Goal: Task Accomplishment & Management: Use online tool/utility

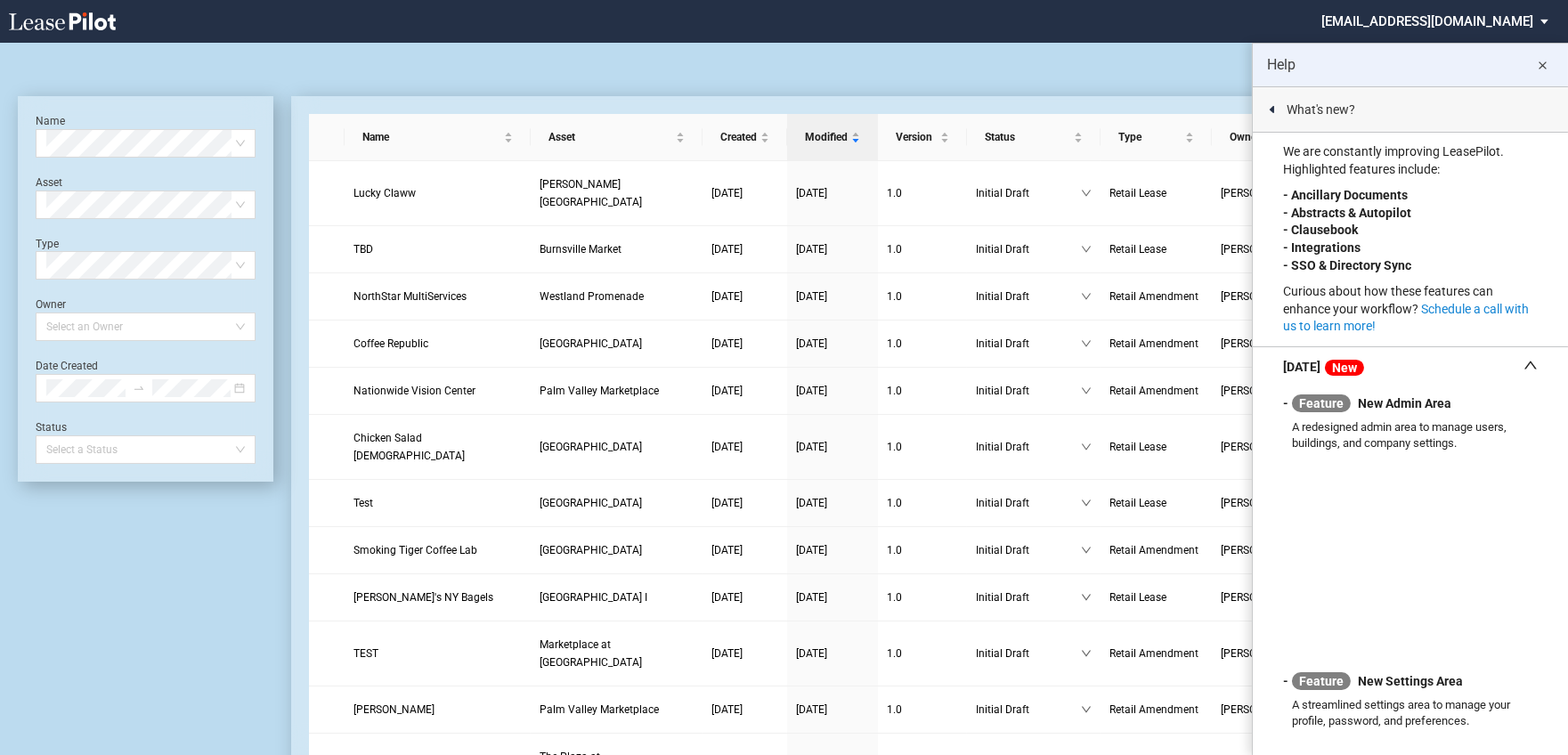
click at [1542, 69] on md-icon "close" at bounding box center [1543, 66] width 21 height 21
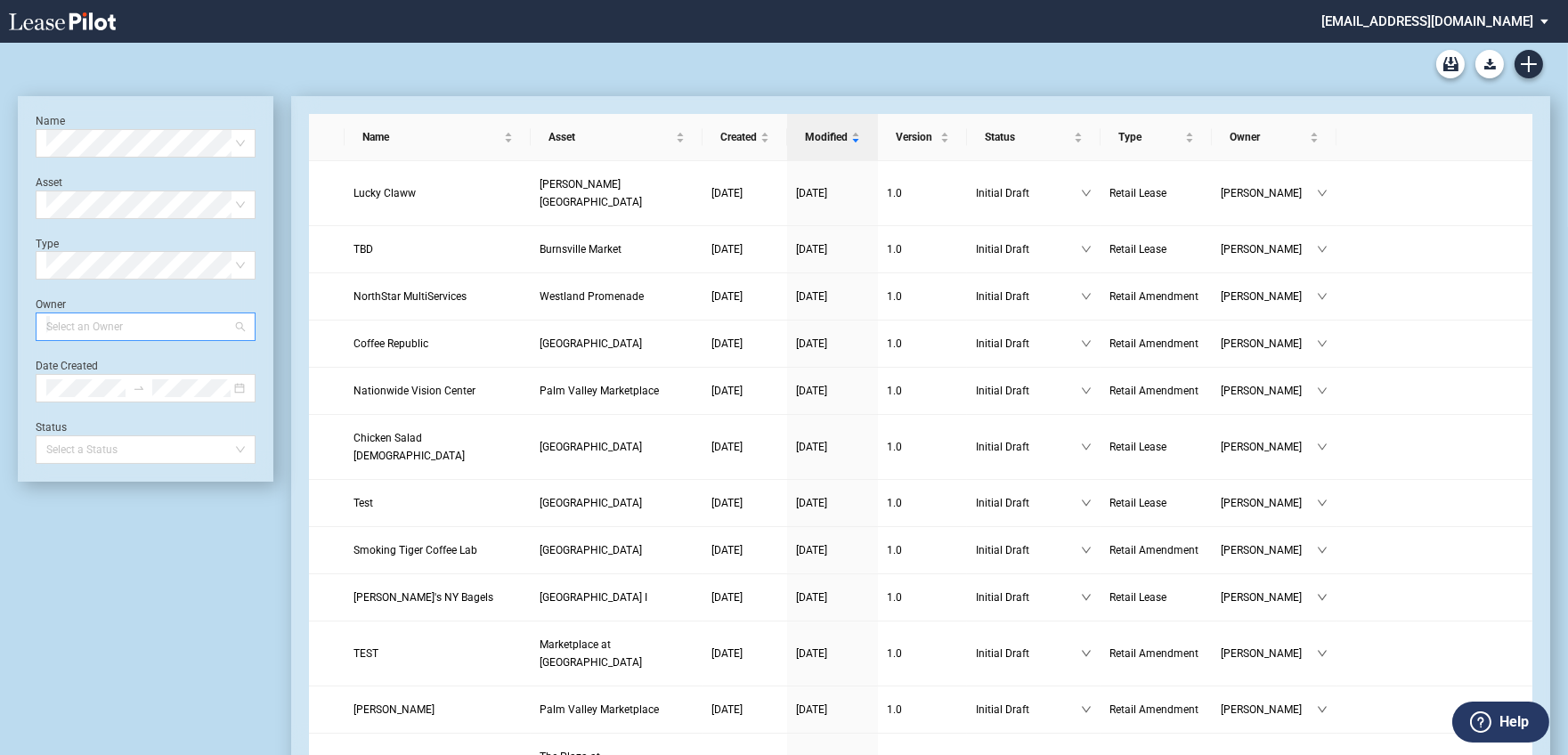
click at [199, 331] on div at bounding box center [136, 326] width 196 height 25
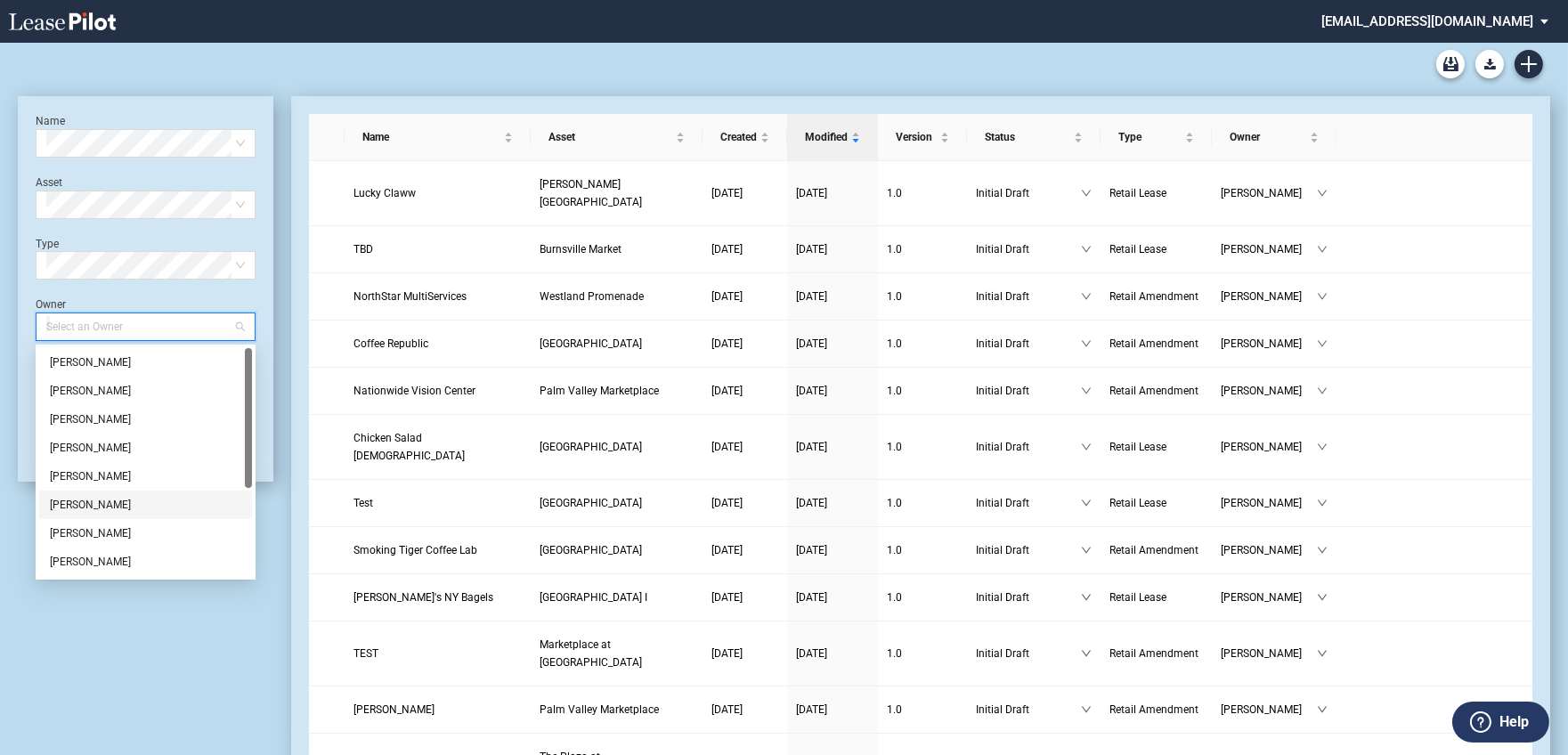
click at [163, 508] on div "Jamie Swain" at bounding box center [145, 504] width 192 height 18
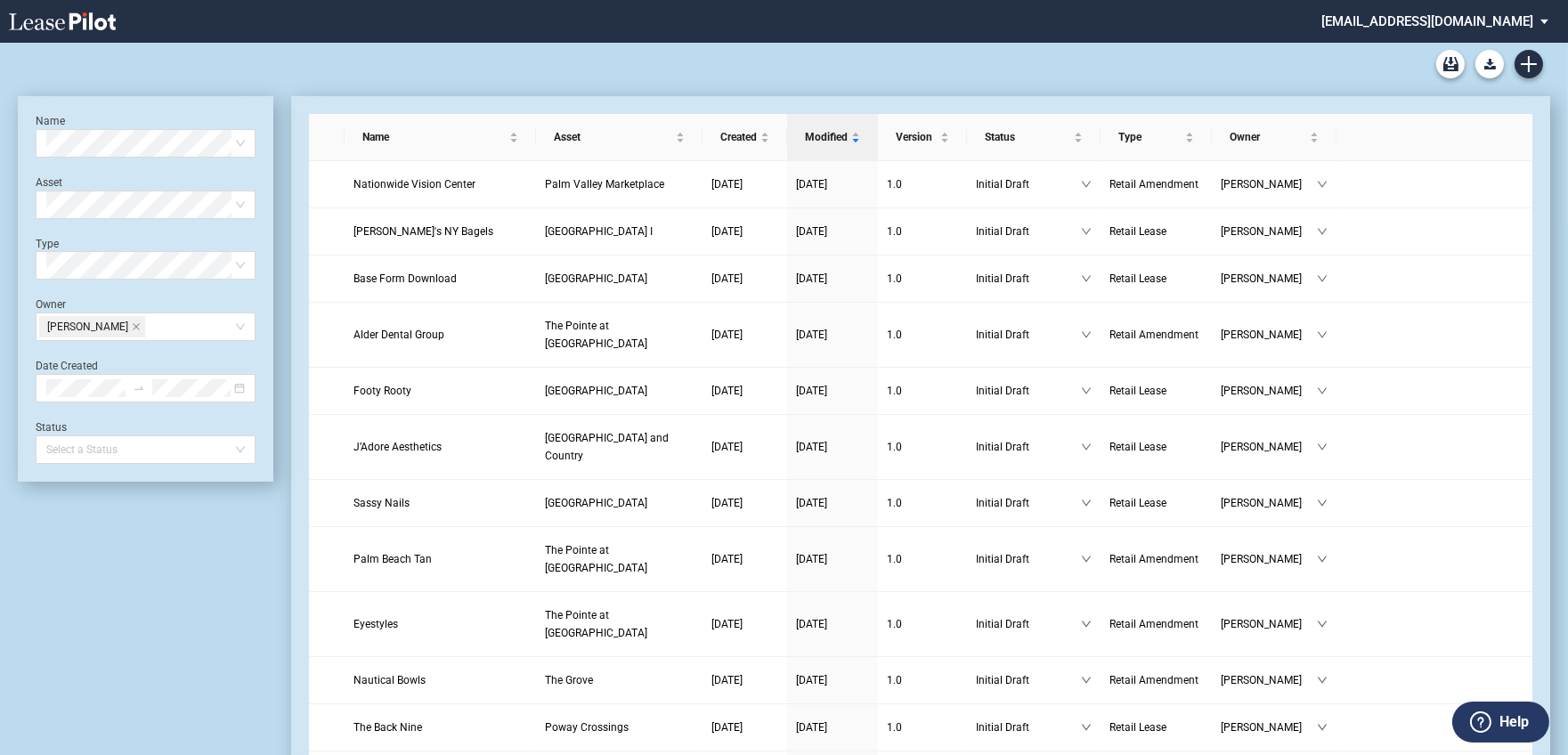
click at [998, 55] on div "Lease Blank Form - Generic Lease Blank Form - Virginia Lease Blank Form - Calif…" at bounding box center [784, 64] width 1533 height 43
click at [1527, 59] on icon "Create new document" at bounding box center [1528, 64] width 16 height 16
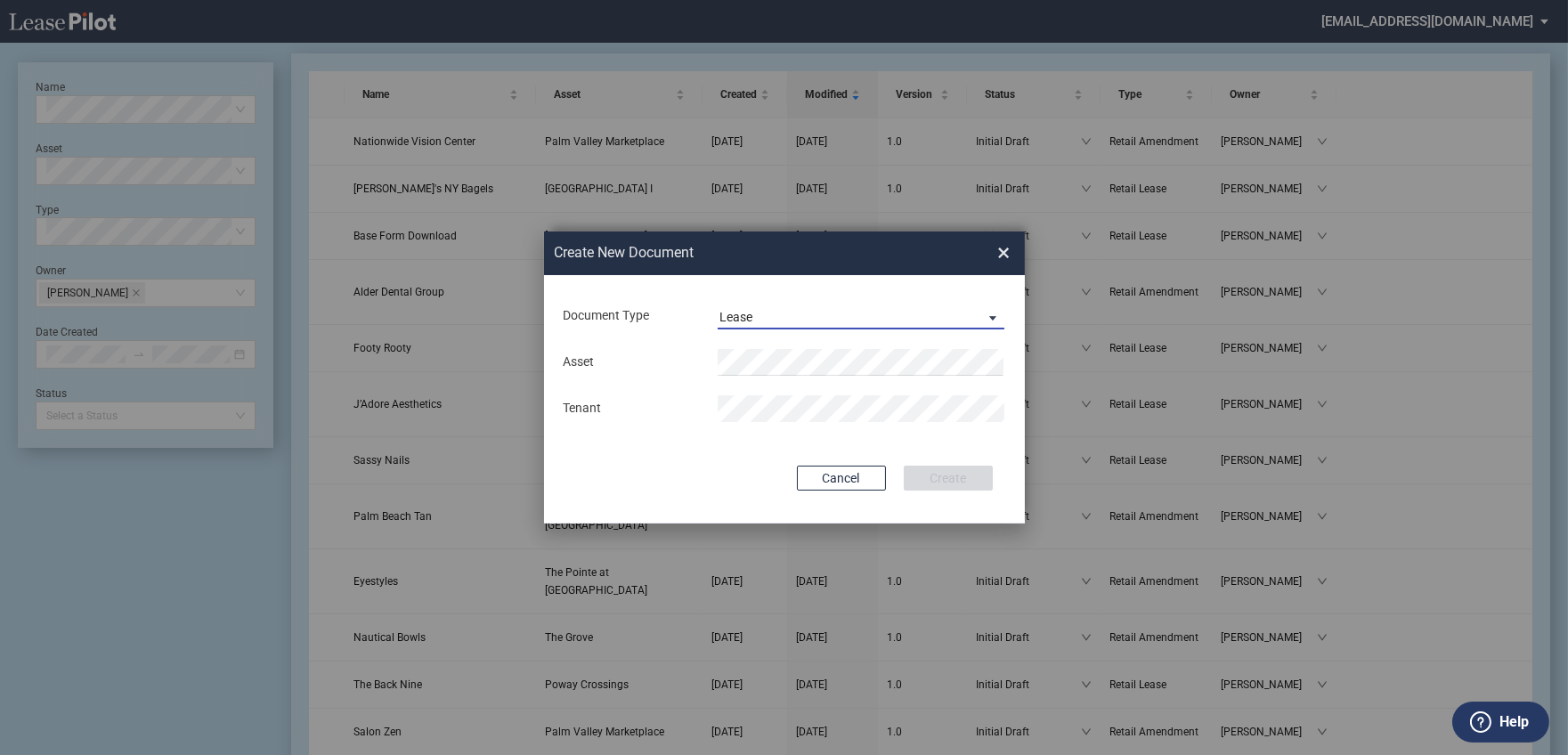
click at [762, 313] on span "Lease" at bounding box center [847, 317] width 256 height 18
click at [761, 347] on md-option "Amendment" at bounding box center [862, 360] width 316 height 43
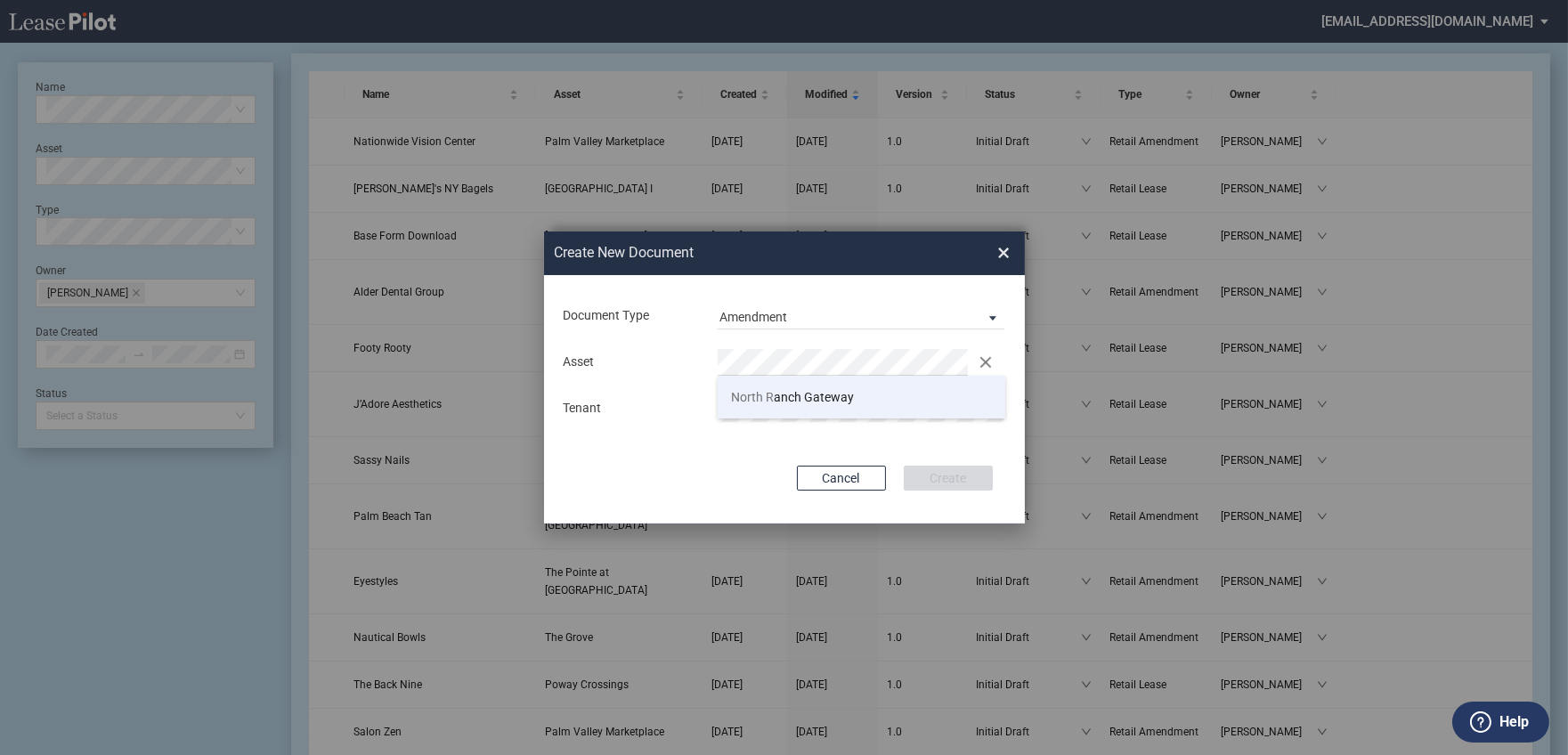
click at [764, 402] on span "North R" at bounding box center [752, 396] width 43 height 14
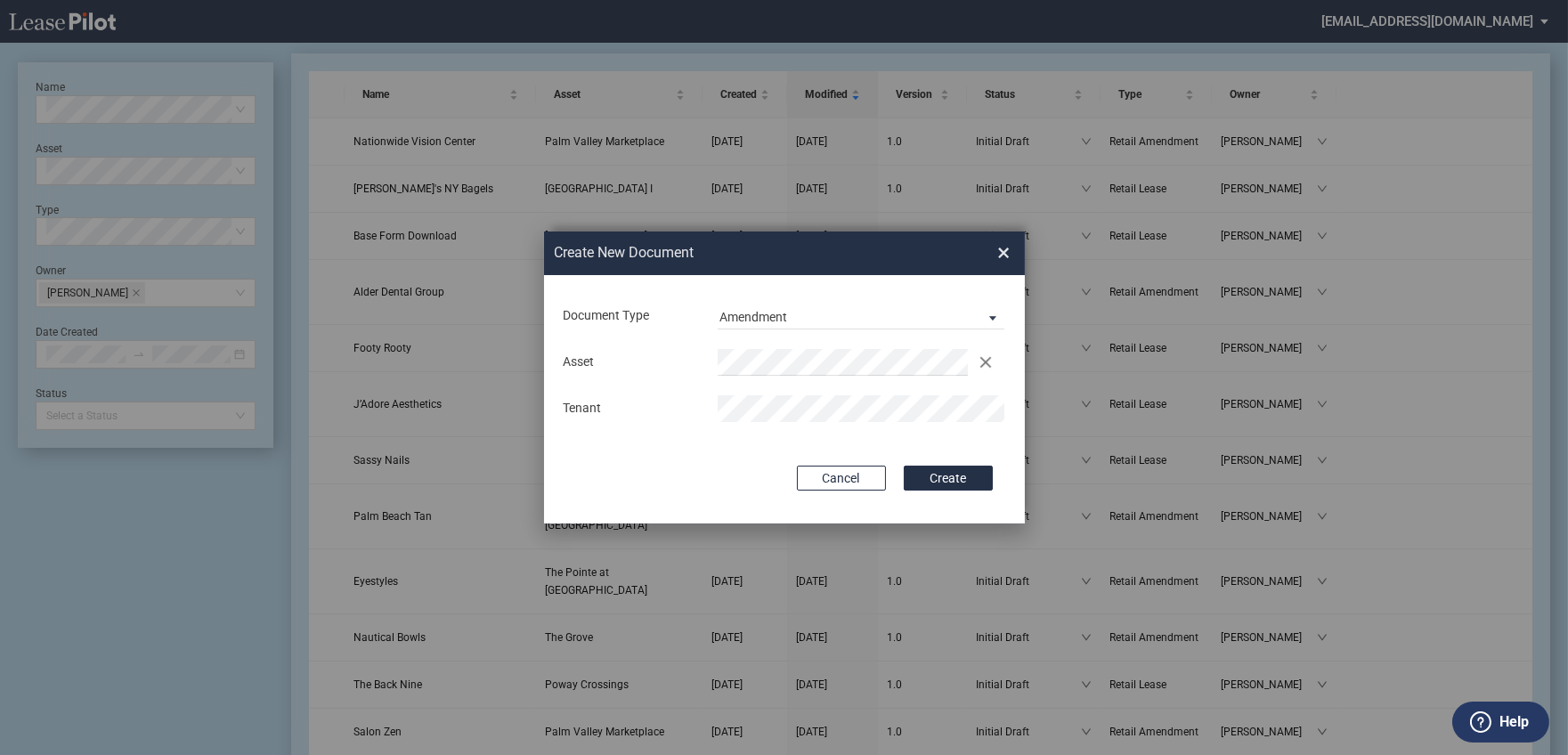
click at [904, 466] on button "Create" at bounding box center [948, 478] width 89 height 25
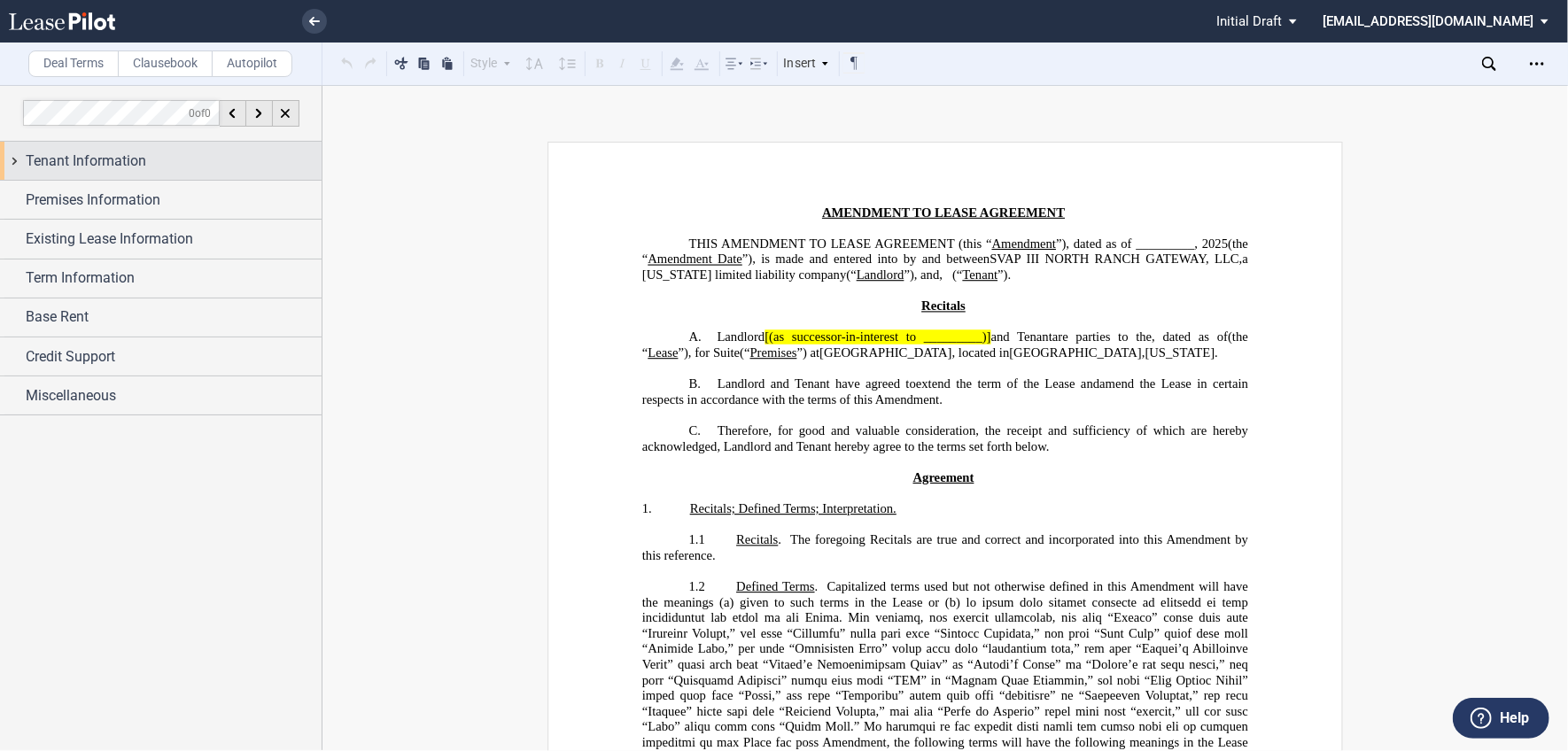
click at [160, 155] on div "Tenant Information" at bounding box center [173, 160] width 296 height 21
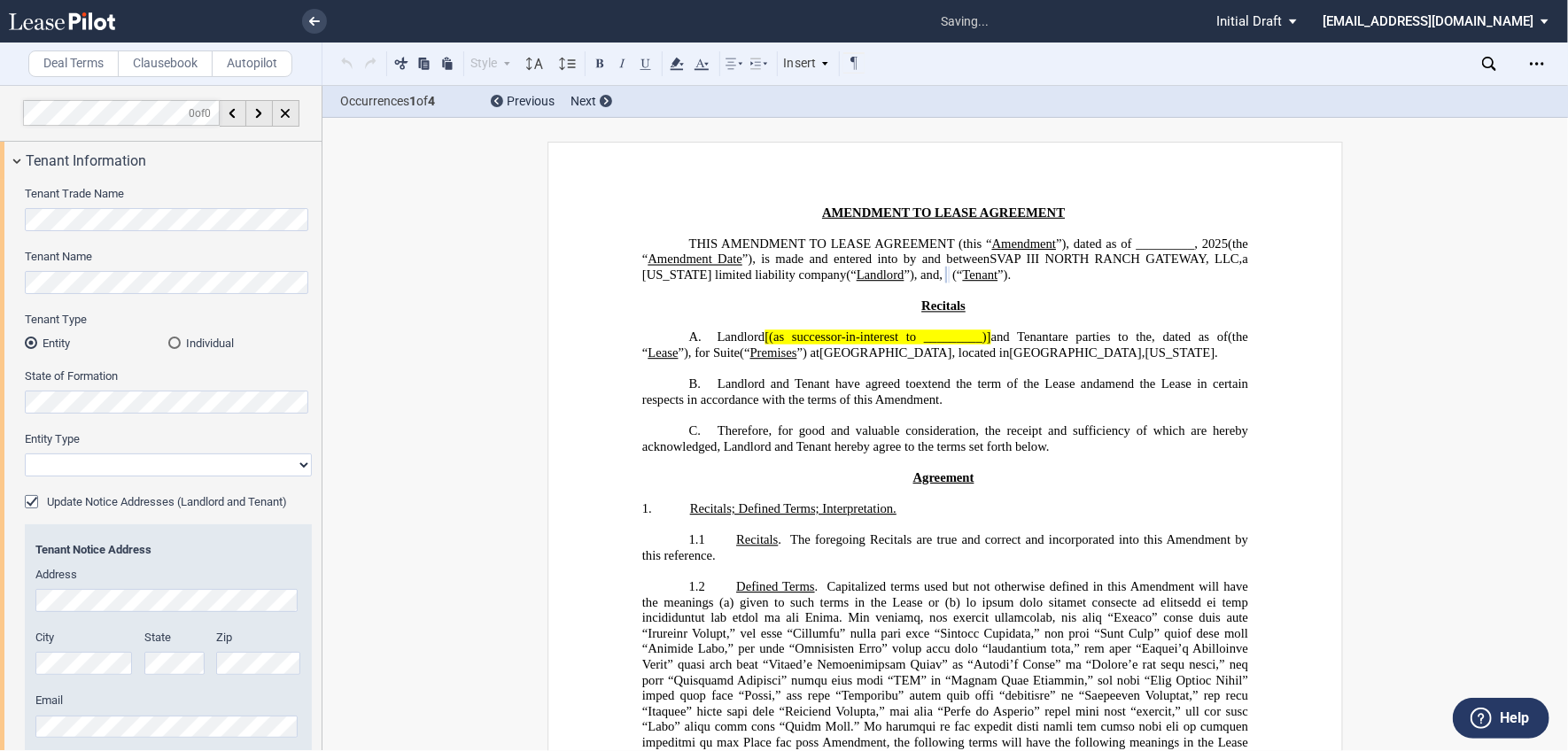
select select "corporation"
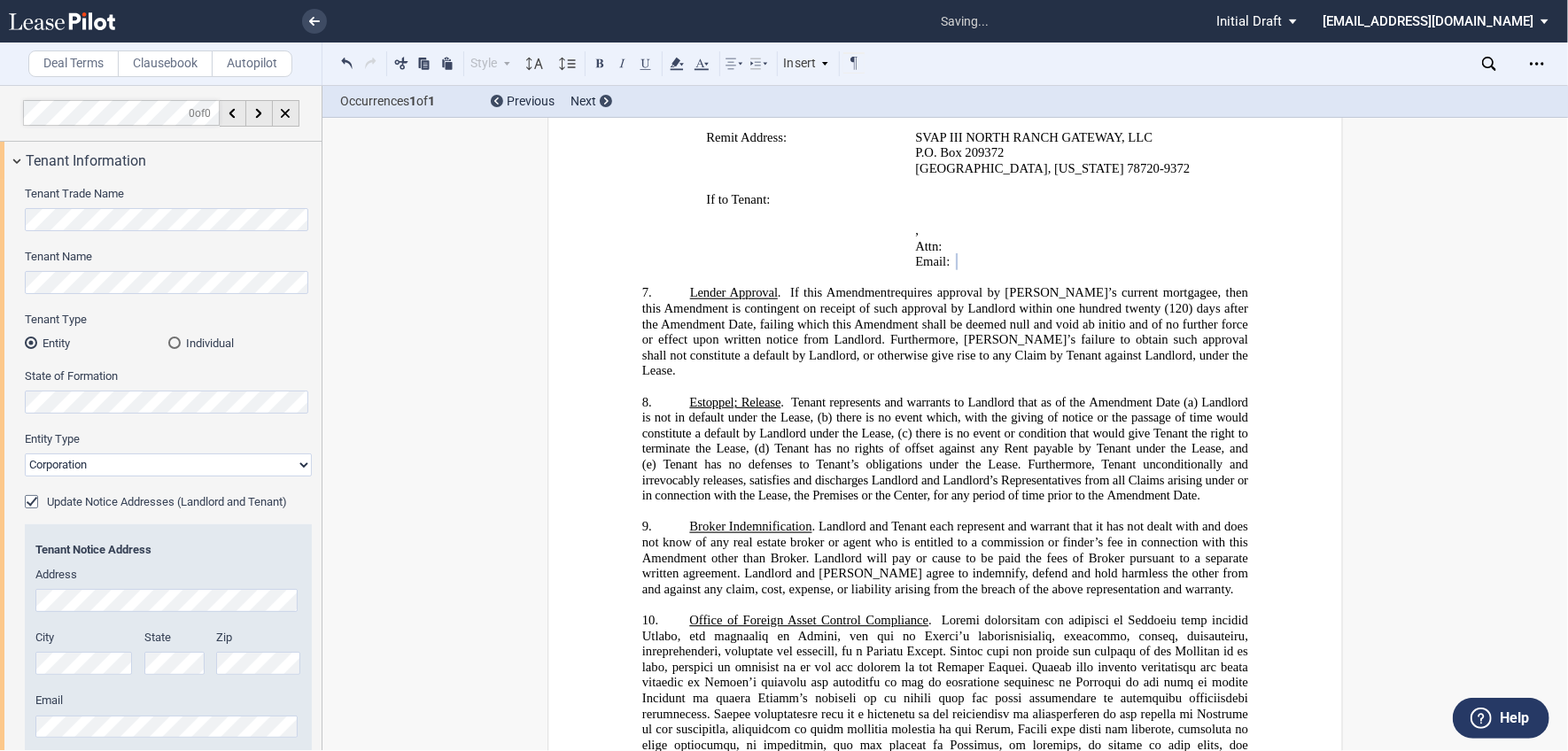
scroll to position [372, 0]
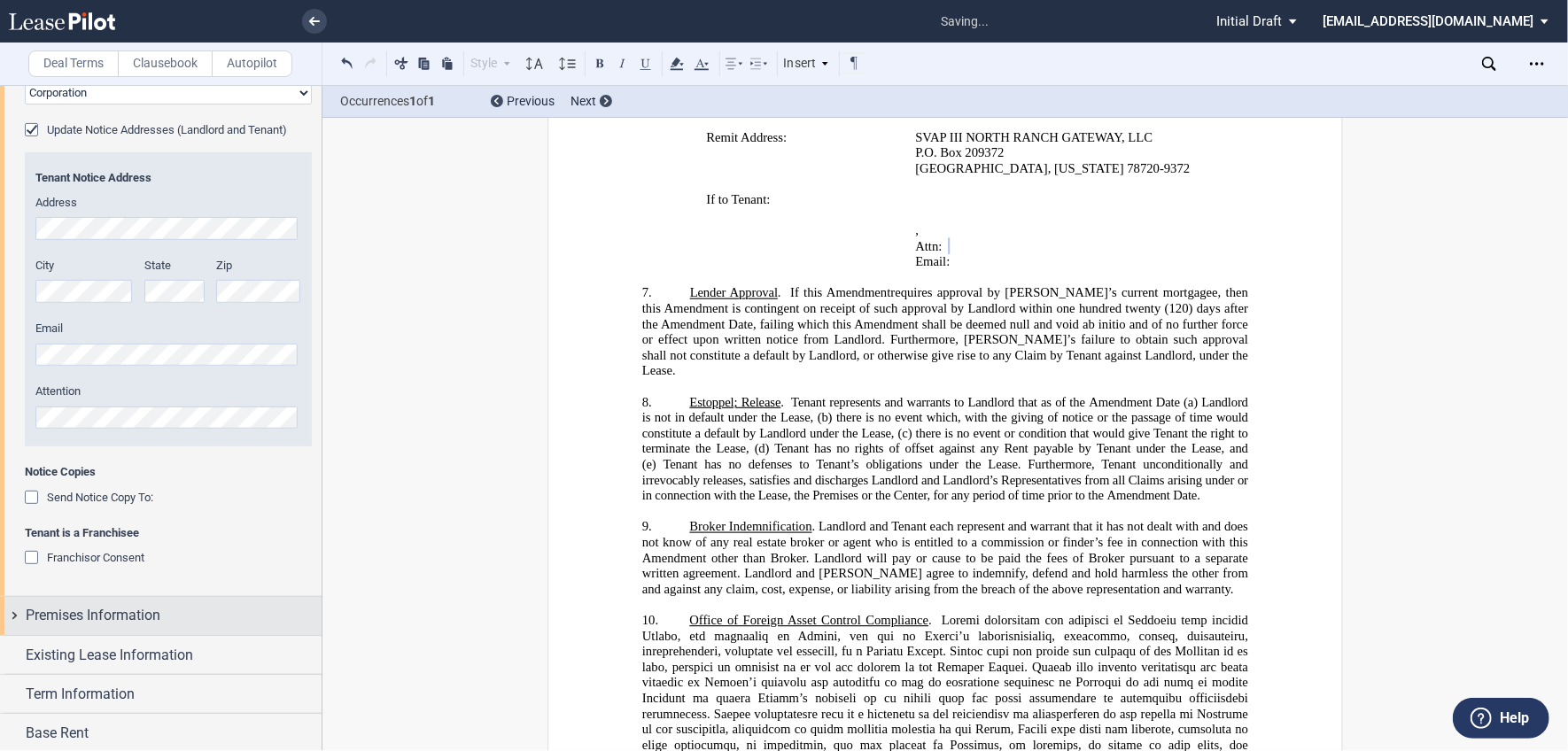
click at [77, 620] on span "Premises Information" at bounding box center [93, 615] width 135 height 21
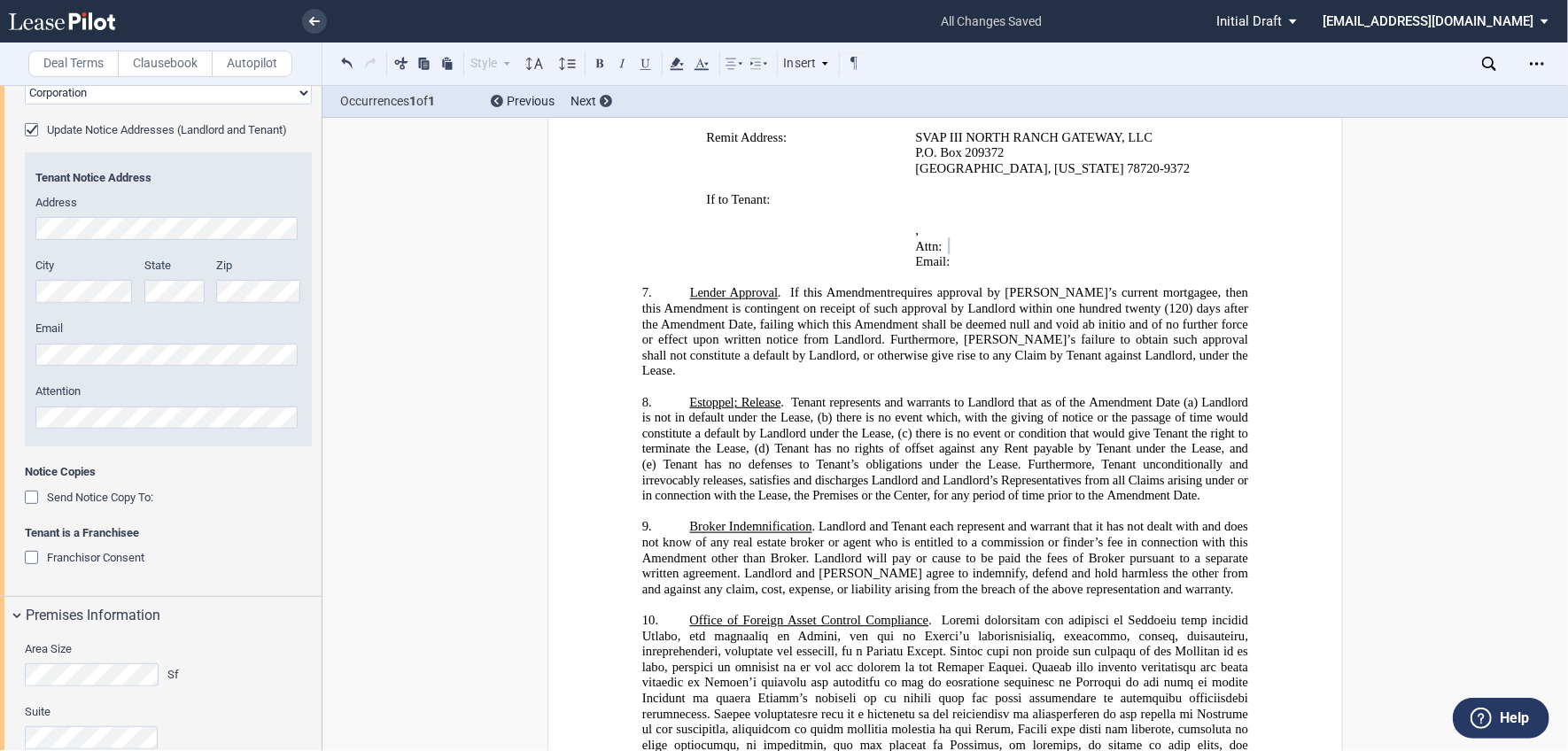
click at [95, 662] on div "Area Size Sf" at bounding box center [104, 663] width 159 height 45
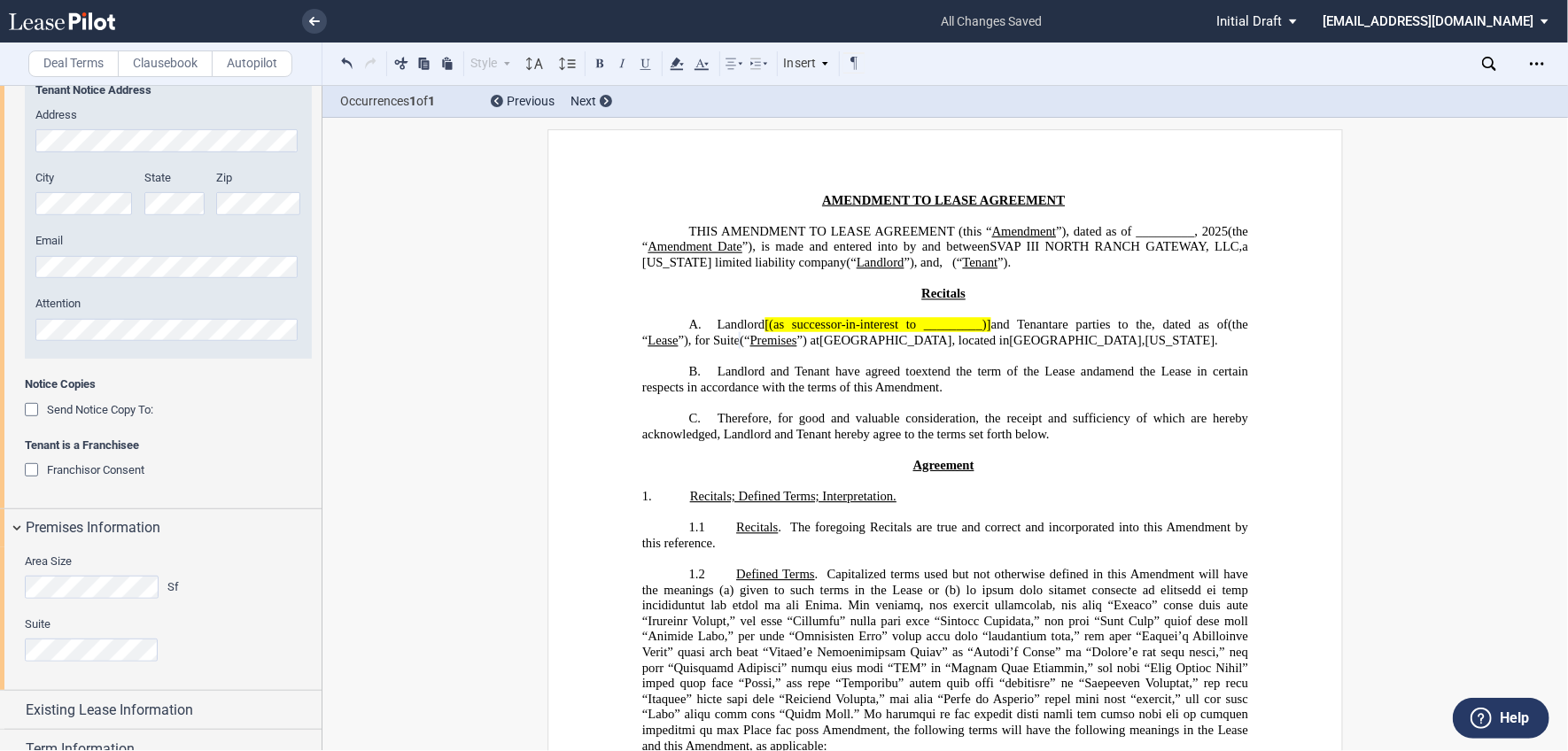
scroll to position [461, 0]
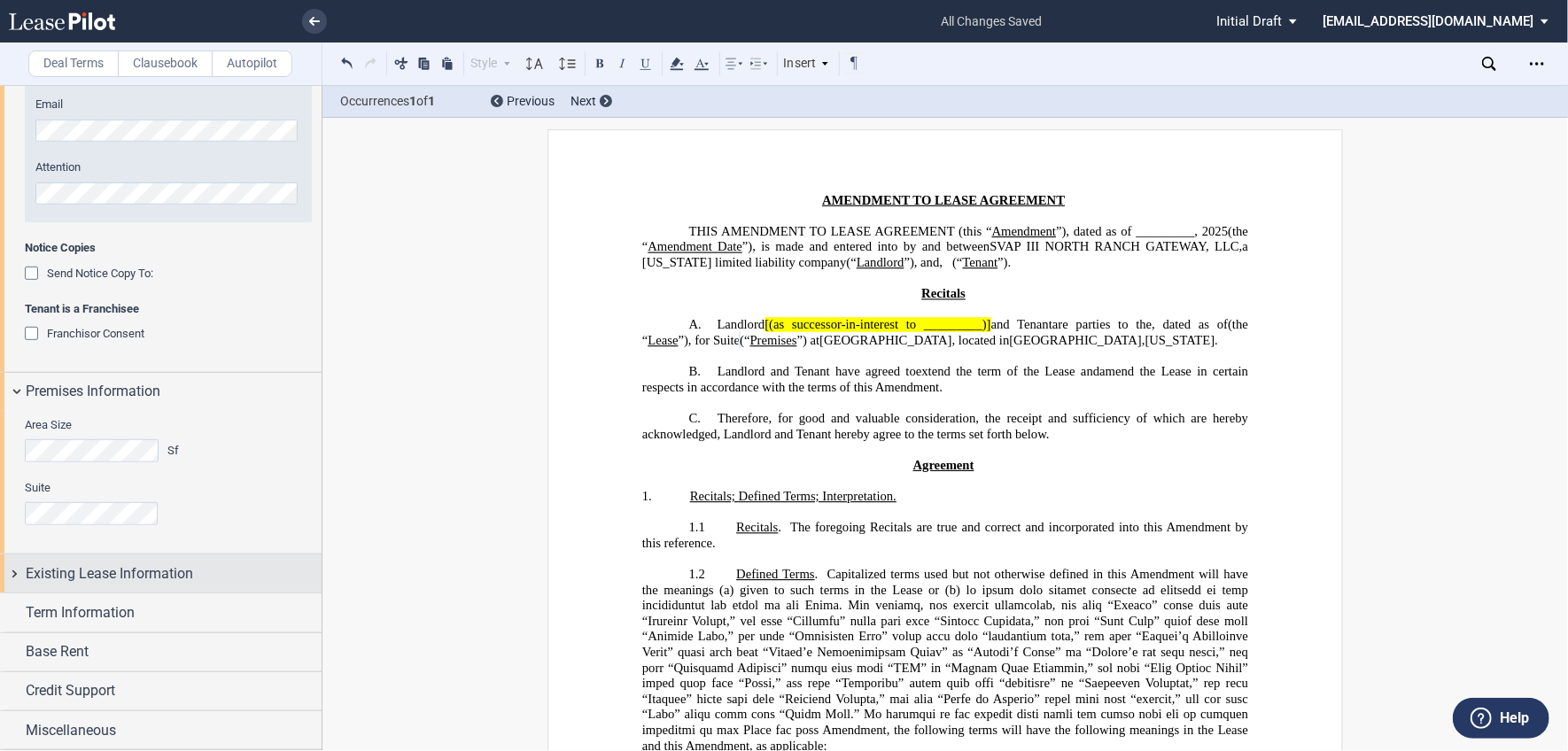
click at [76, 563] on span "Existing Lease Information" at bounding box center [110, 573] width 168 height 21
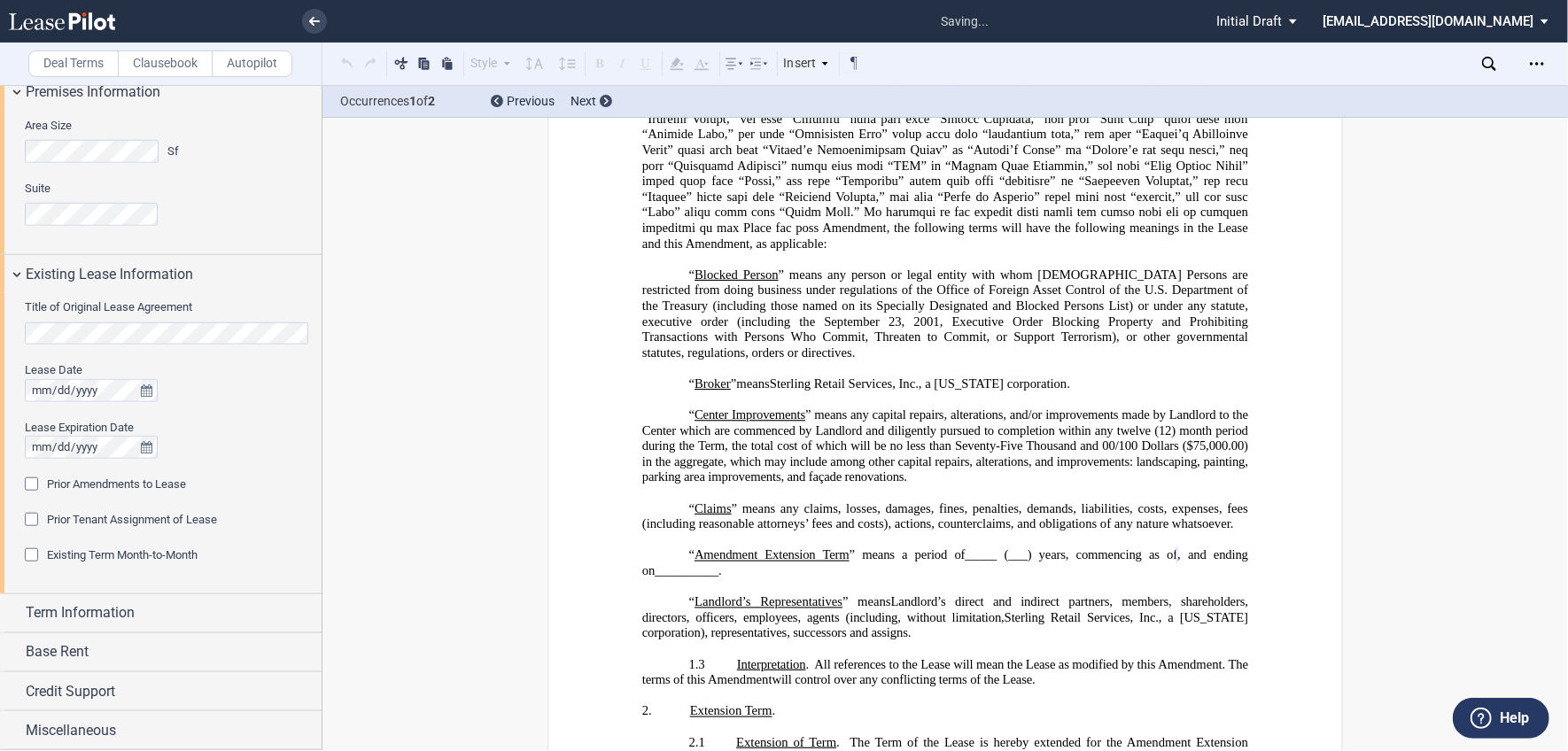
scroll to position [776, 0]
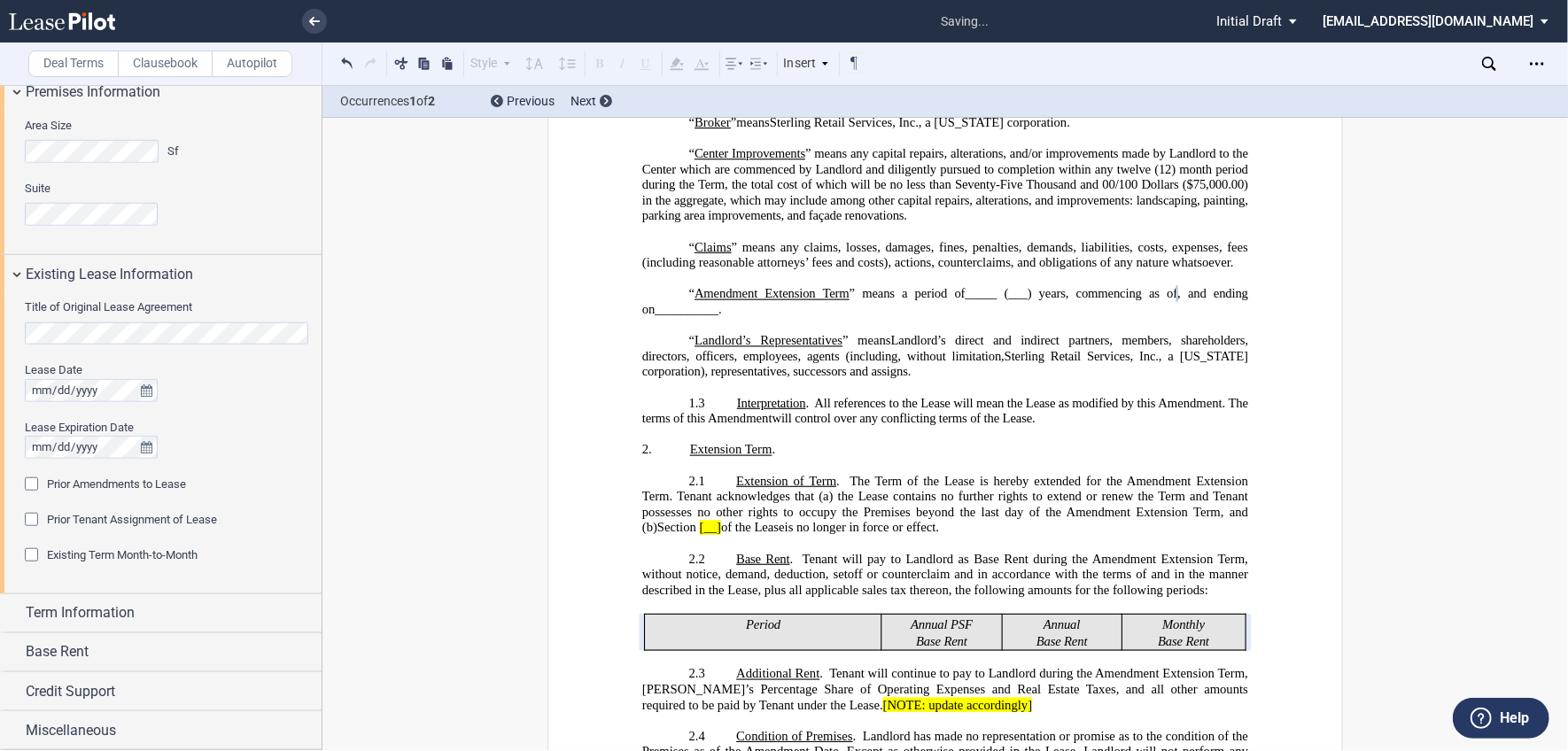
click at [32, 483] on div "Prior Amendments to Lease" at bounding box center [33, 486] width 18 height 18
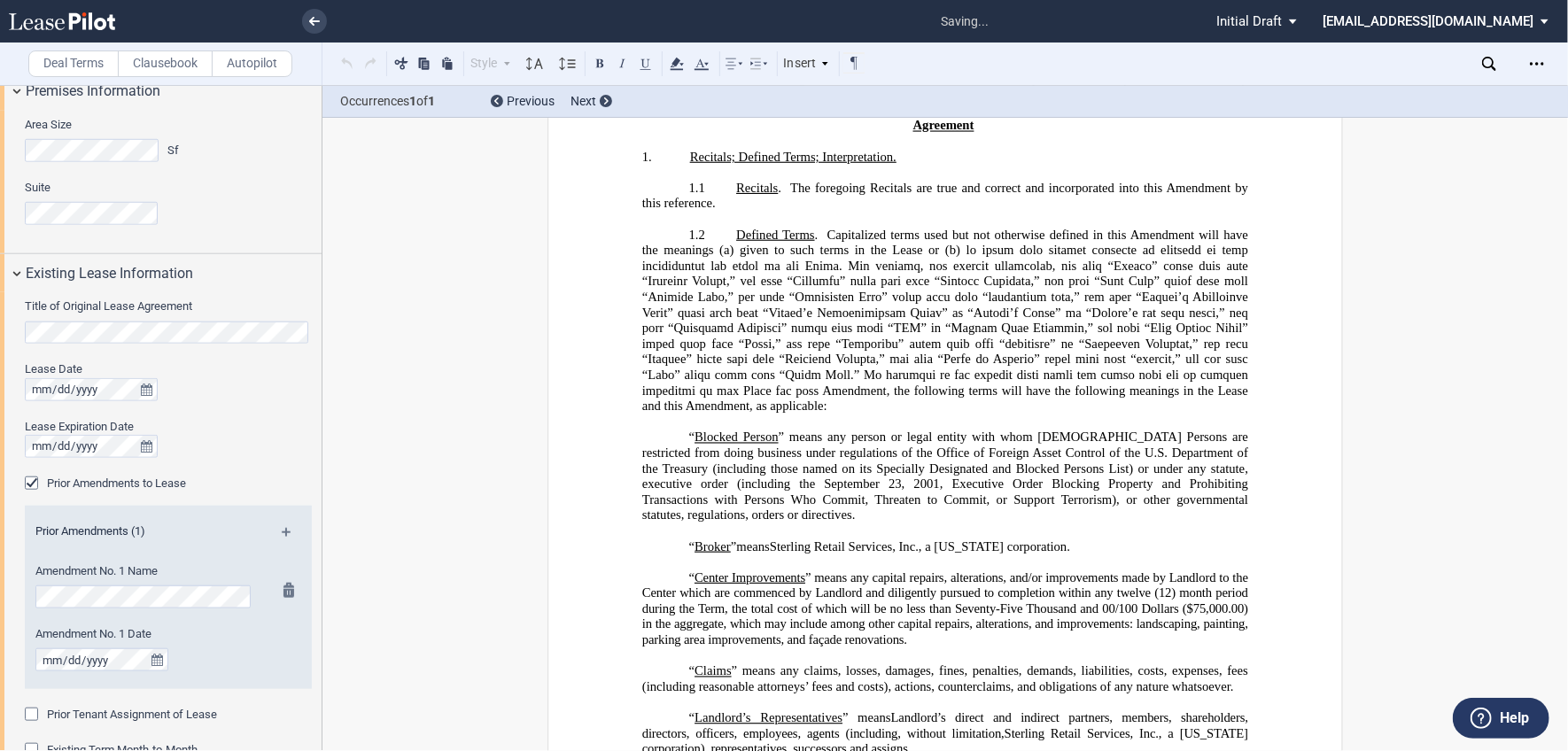
scroll to position [12, 0]
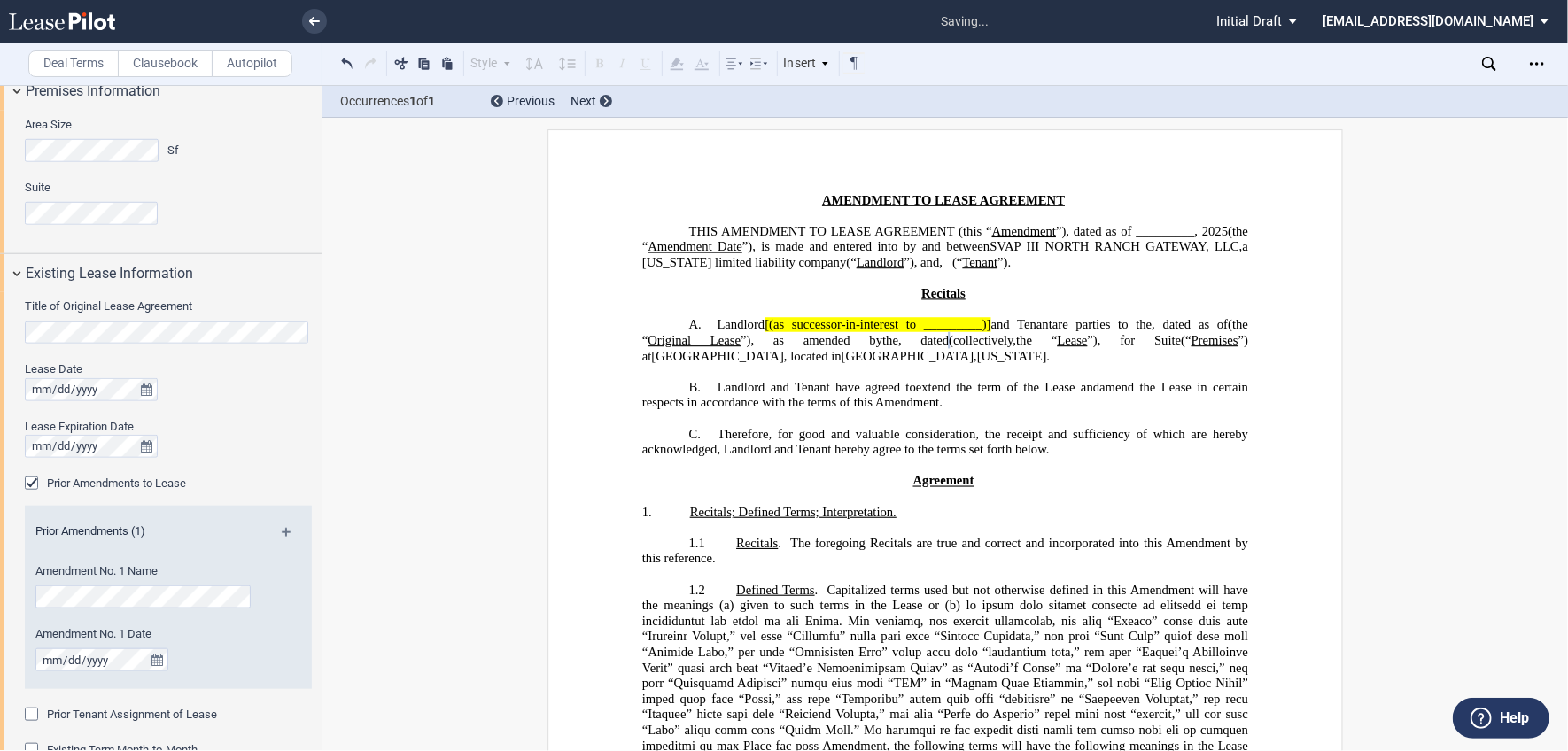
click at [283, 531] on md-icon at bounding box center [294, 538] width 24 height 21
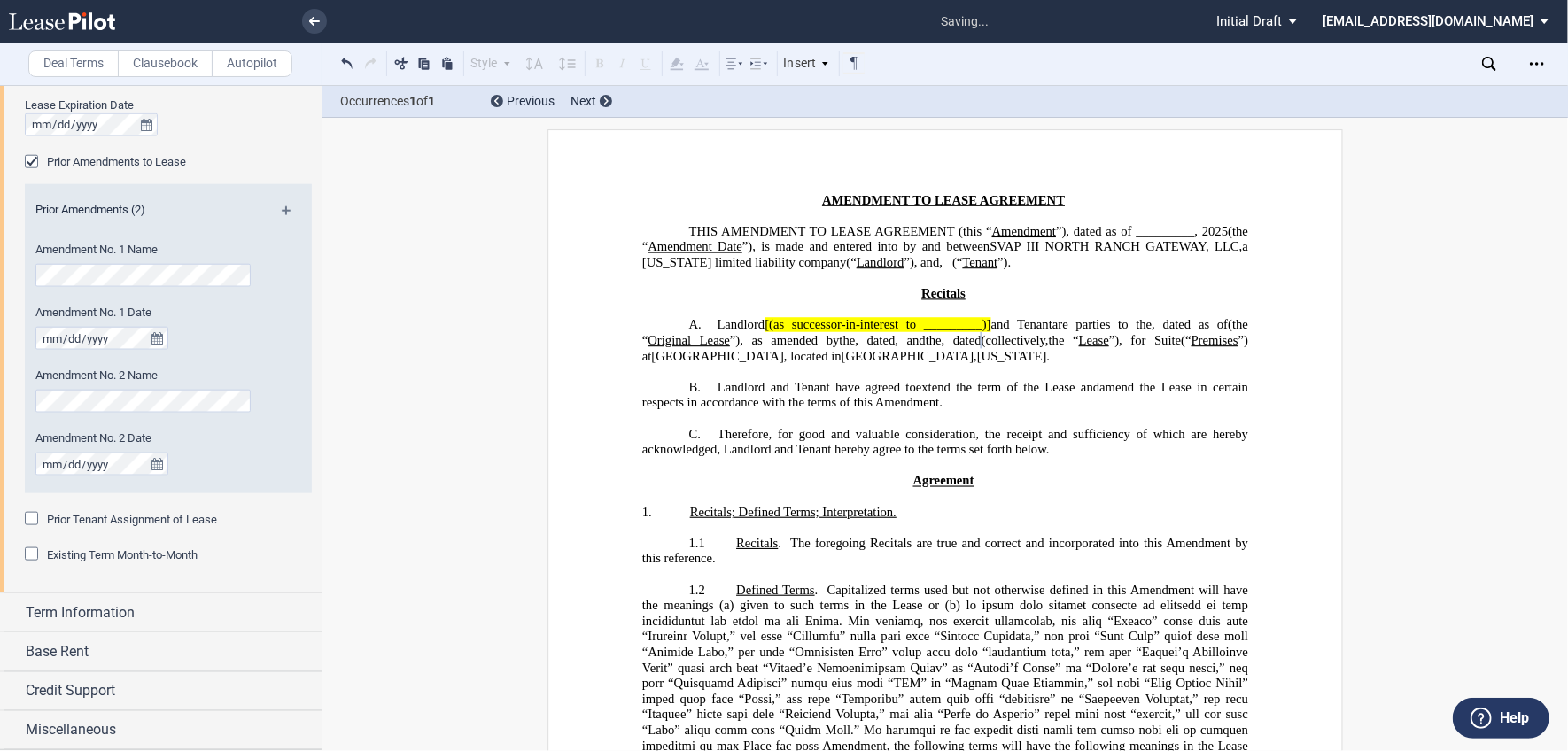
click at [282, 216] on md-icon at bounding box center [294, 217] width 24 height 21
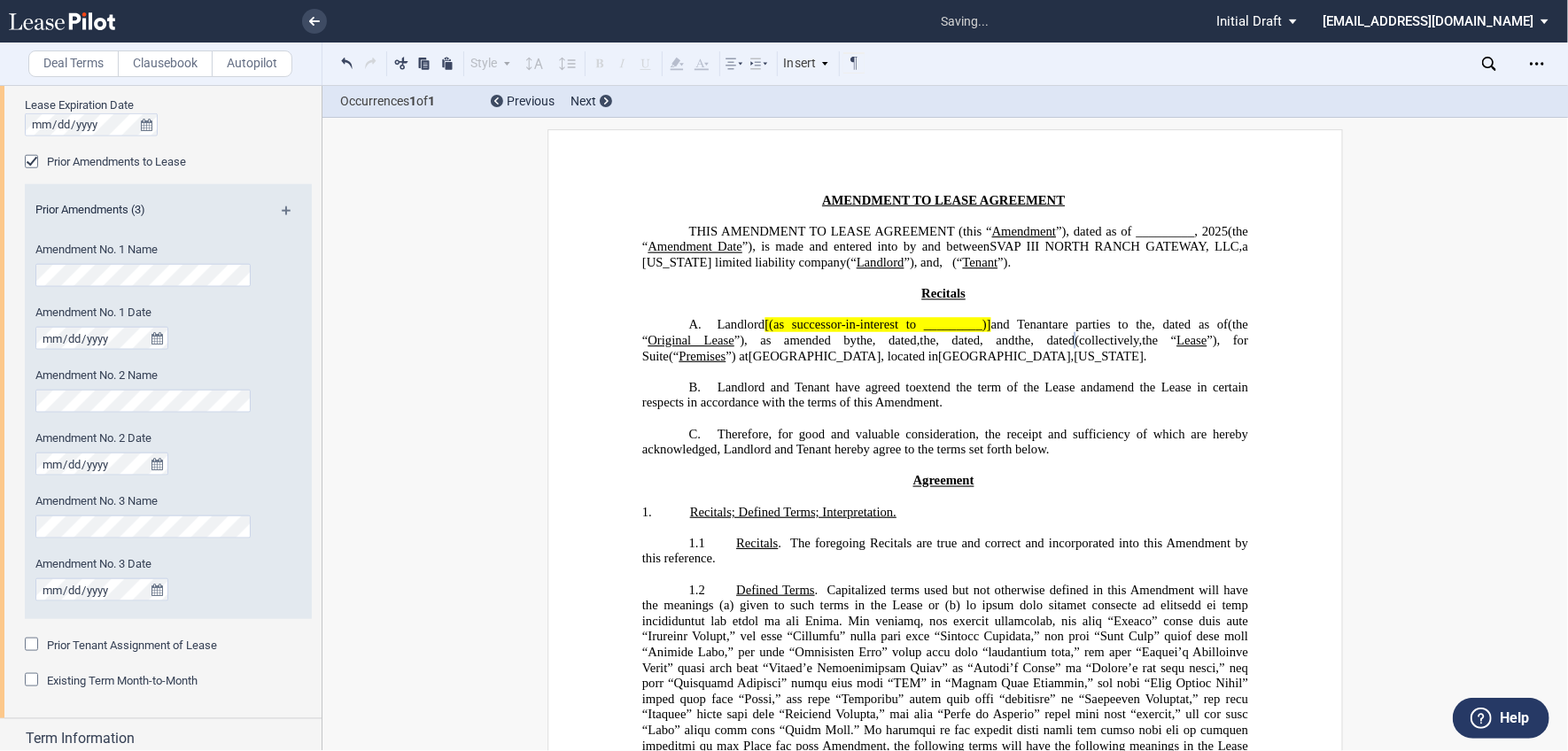
click at [282, 209] on md-icon at bounding box center [294, 217] width 24 height 21
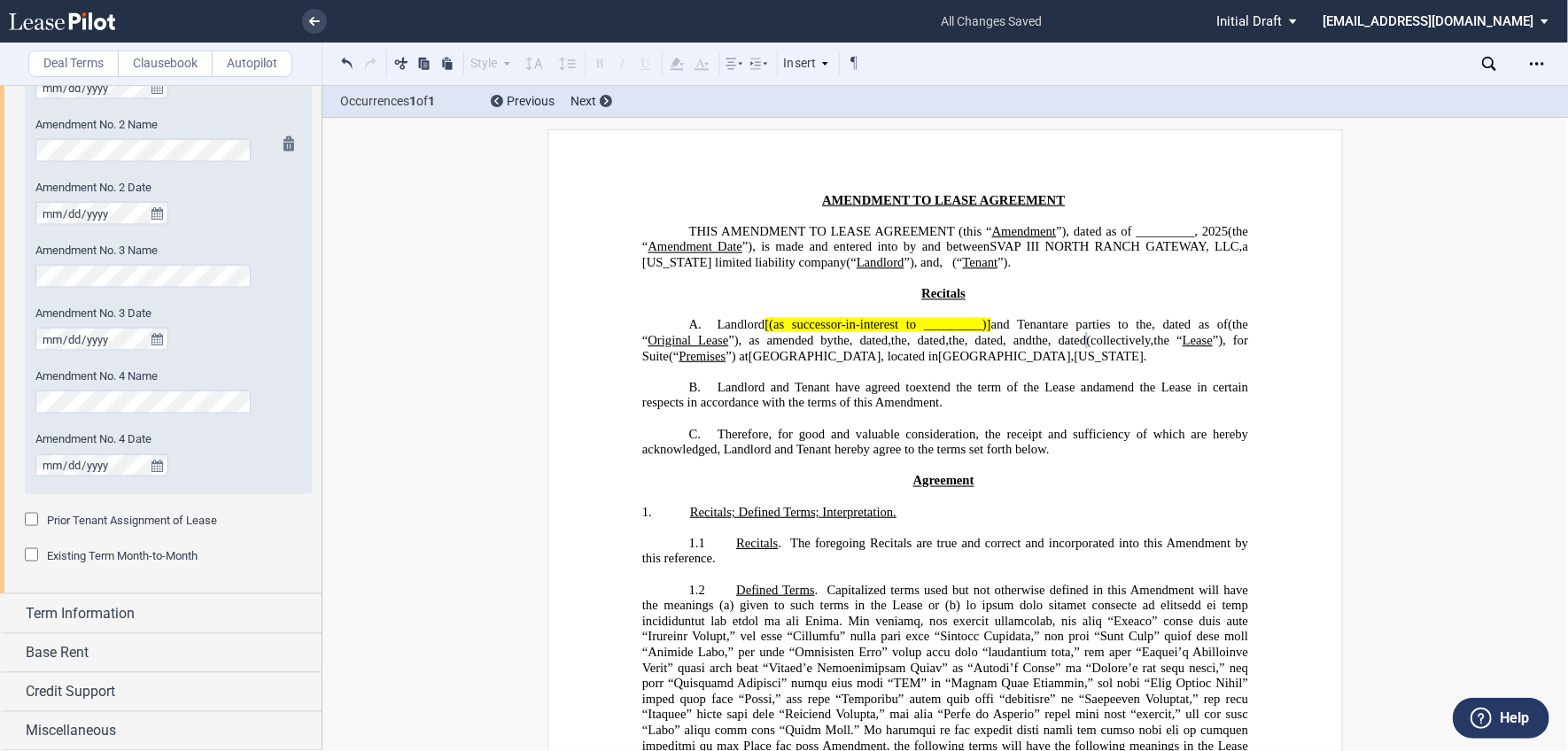
scroll to position [1470, 0]
drag, startPoint x: 771, startPoint y: 348, endPoint x: 781, endPoint y: 365, distance: 19.7
click at [771, 332] on span "[(as successor-in-interest to _________)]" at bounding box center [877, 324] width 226 height 15
click at [987, 332] on span "and Tenant" at bounding box center [1018, 324] width 62 height 15
click at [969, 332] on span "(as successor-in-interest to _________)" at bounding box center [867, 324] width 205 height 15
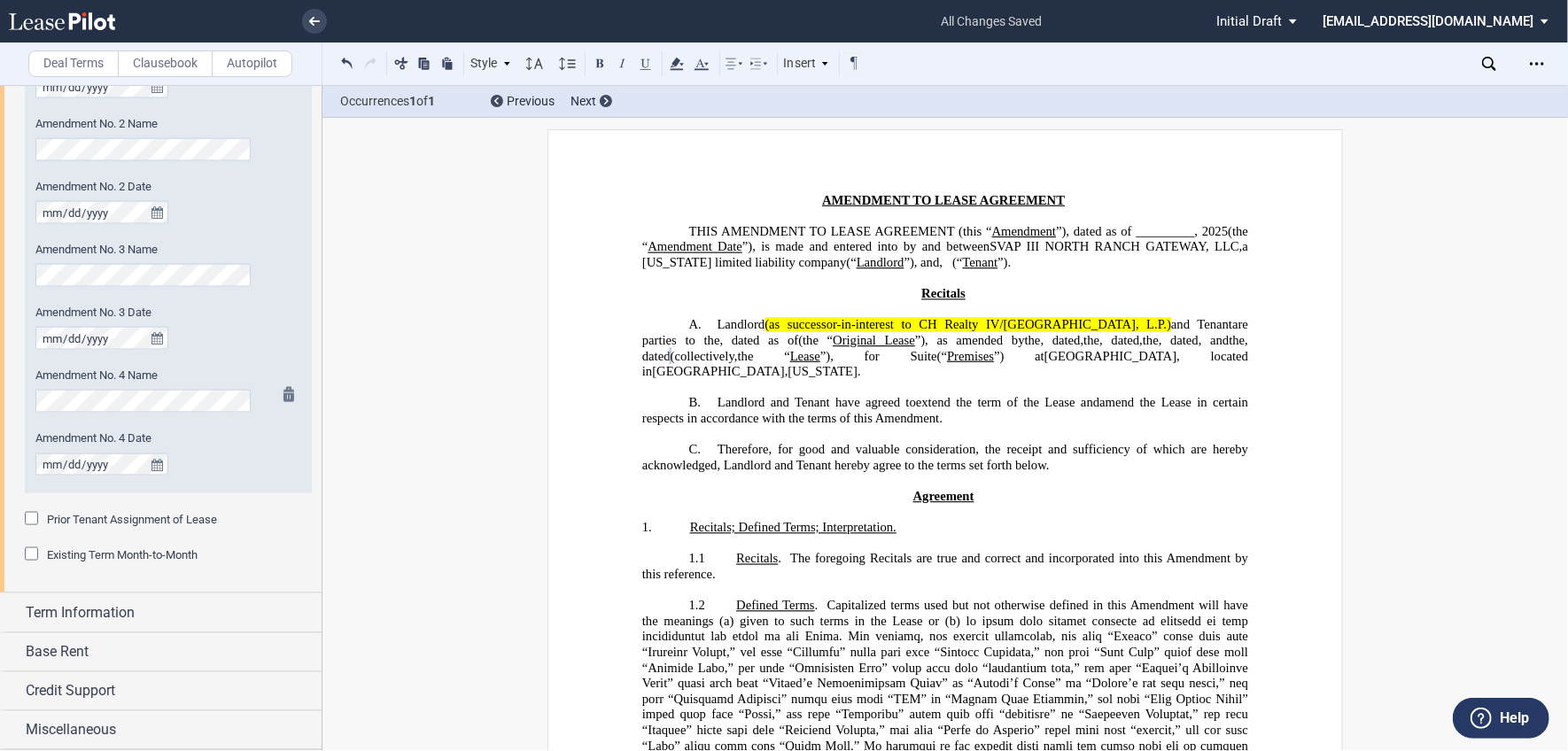
click at [197, 460] on div "Amendment No. 4 Date" at bounding box center [144, 452] width 218 height 45
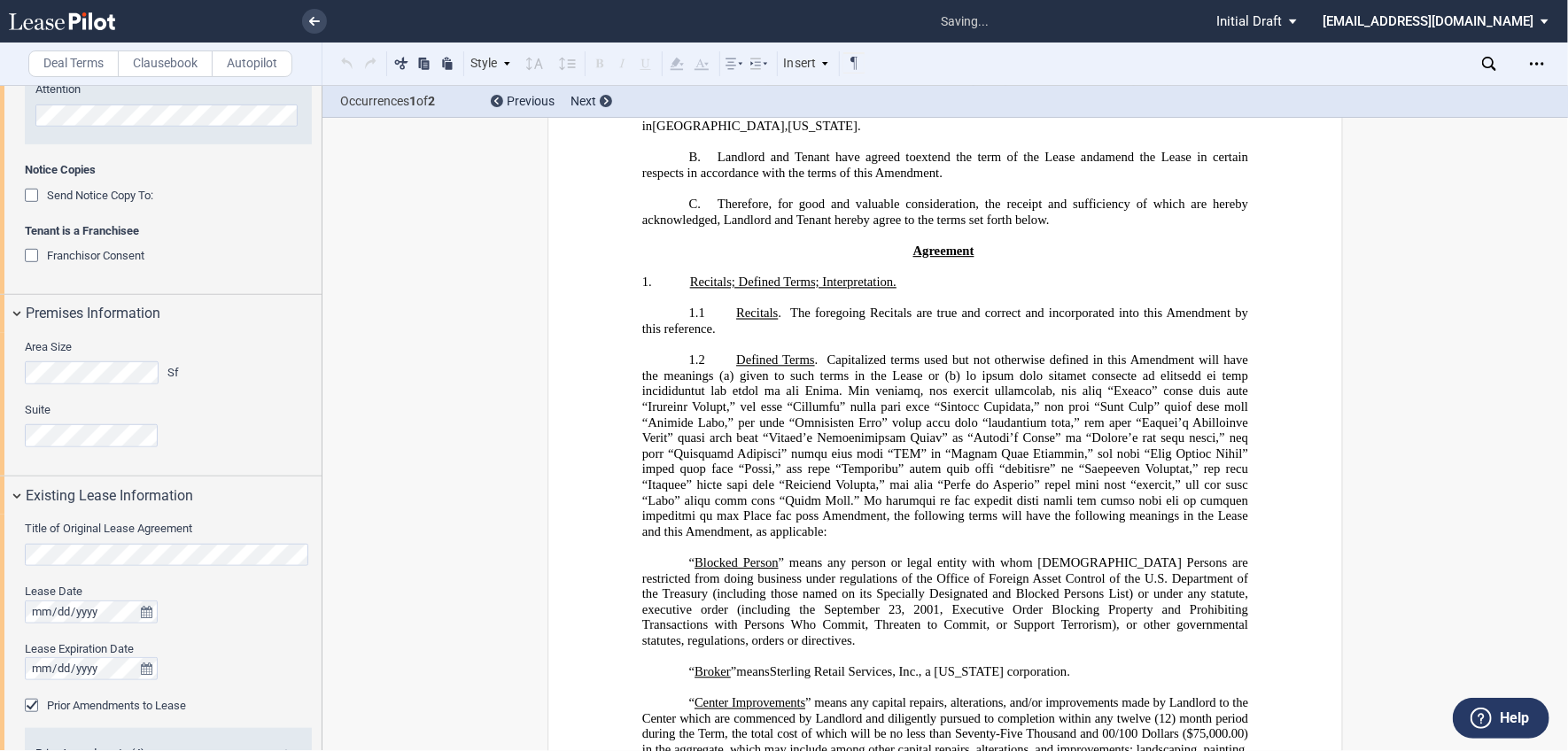
scroll to position [825, 0]
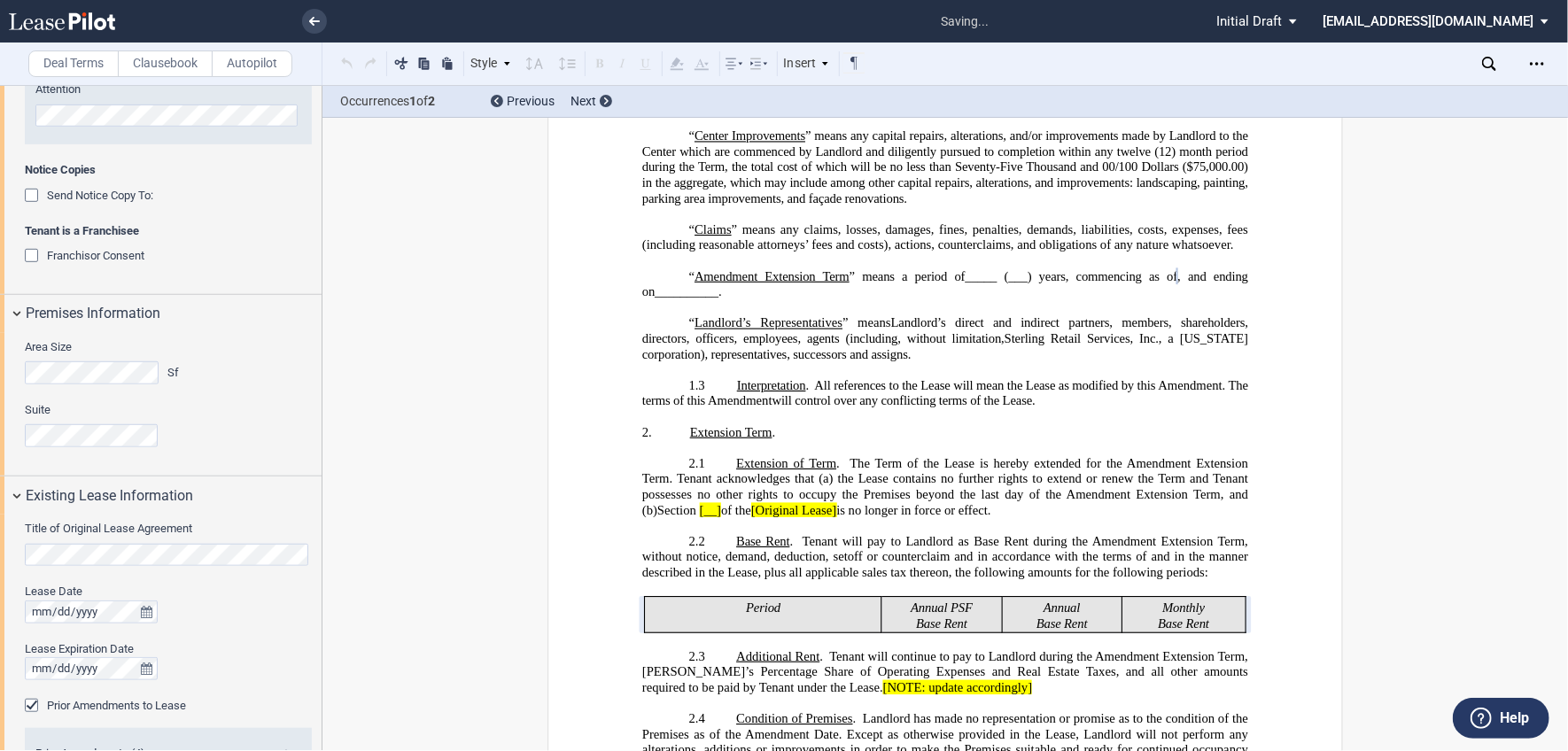
click at [809, 393] on span at bounding box center [811, 385] width 6 height 15
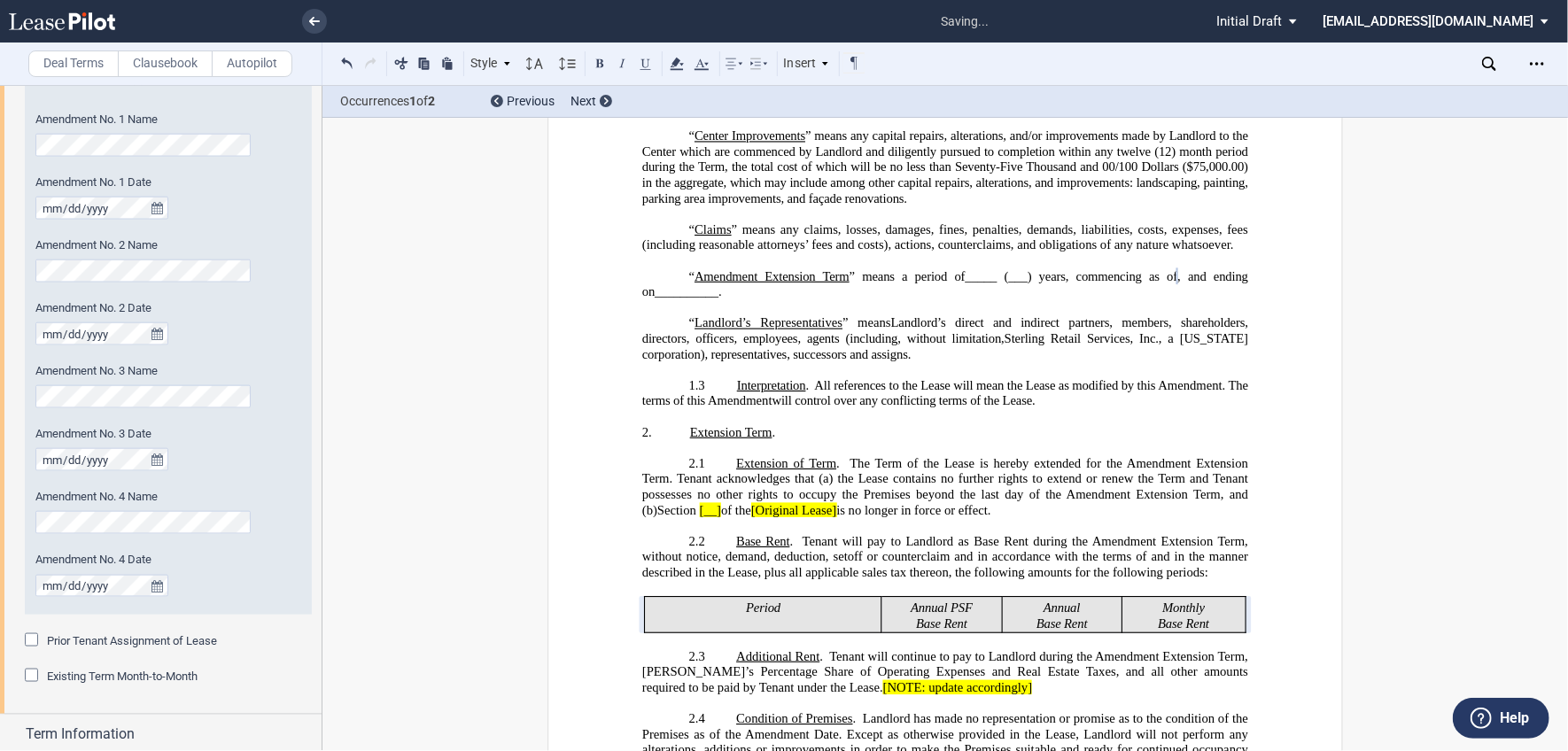
scroll to position [1470, 0]
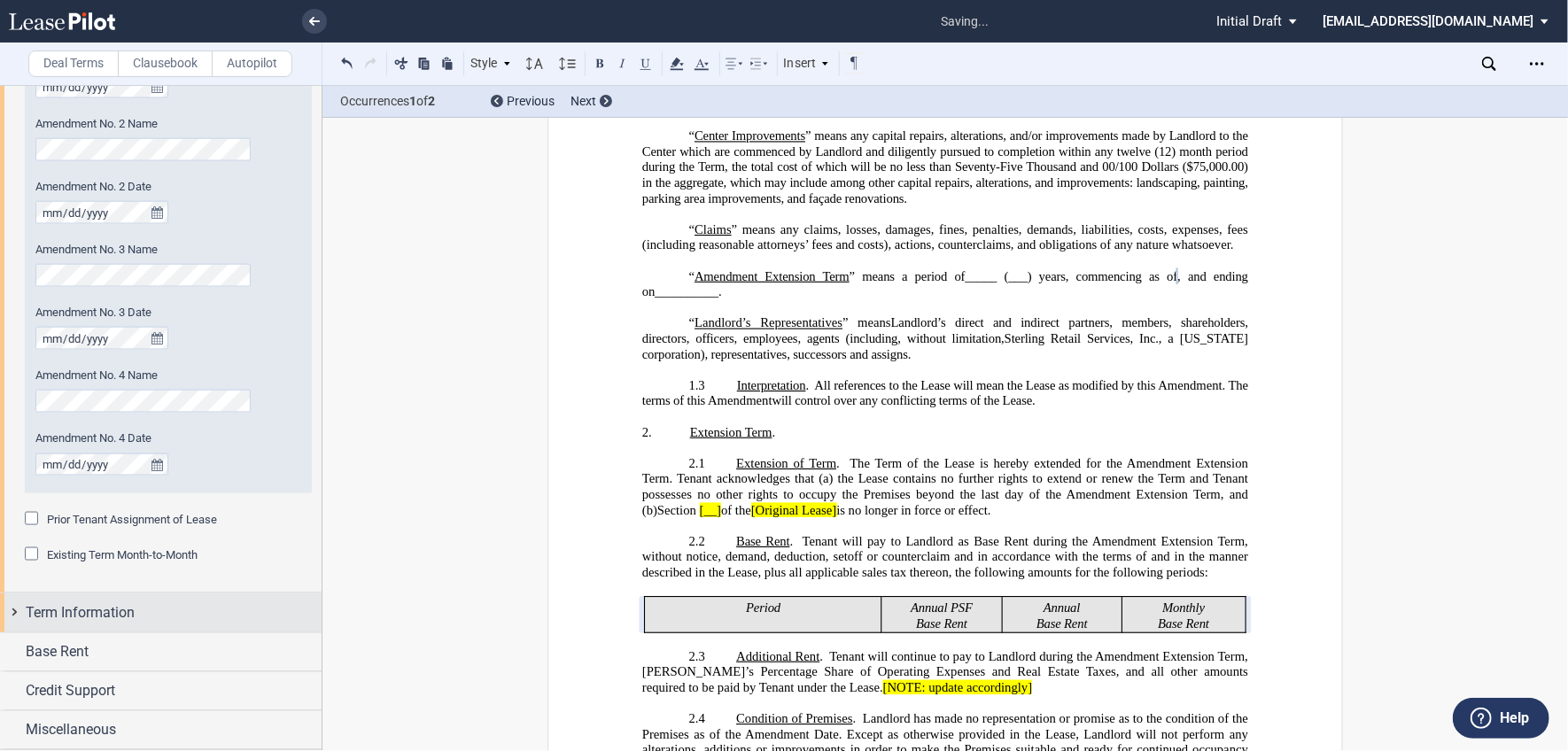
click at [82, 604] on span "Term Information" at bounding box center [80, 612] width 109 height 21
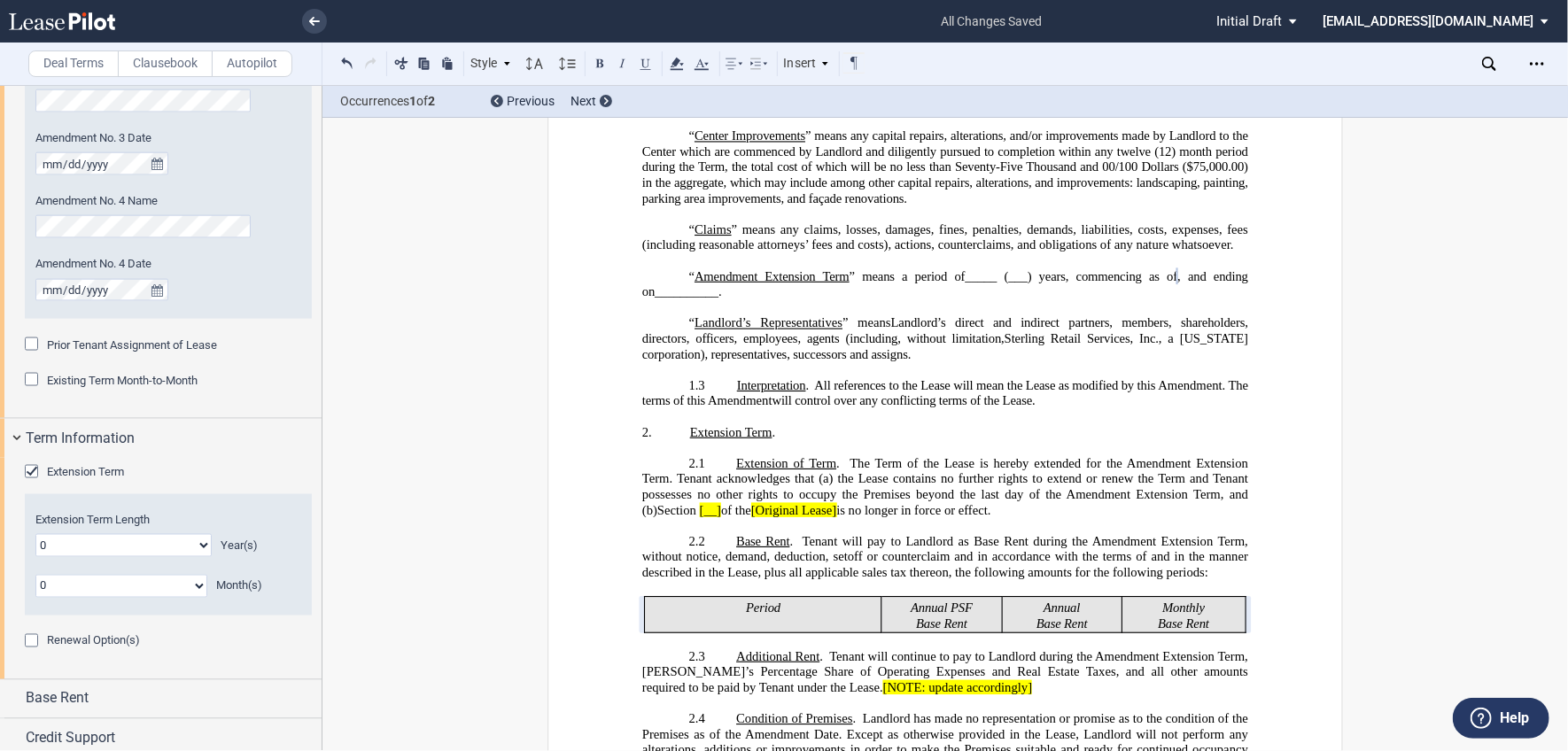
click at [29, 472] on div "Extension Term" at bounding box center [33, 473] width 18 height 18
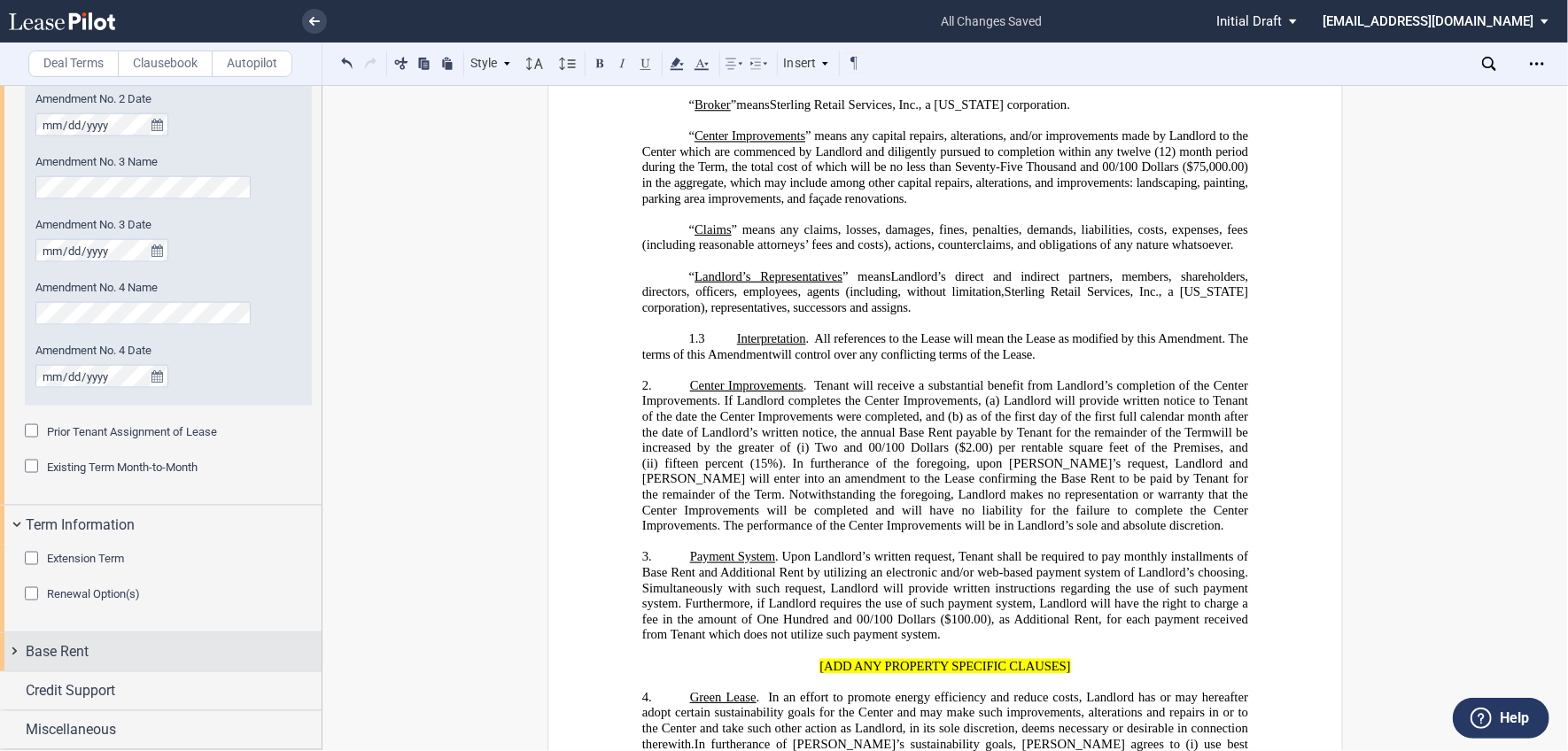
click at [98, 644] on div "Base Rent" at bounding box center [173, 651] width 296 height 21
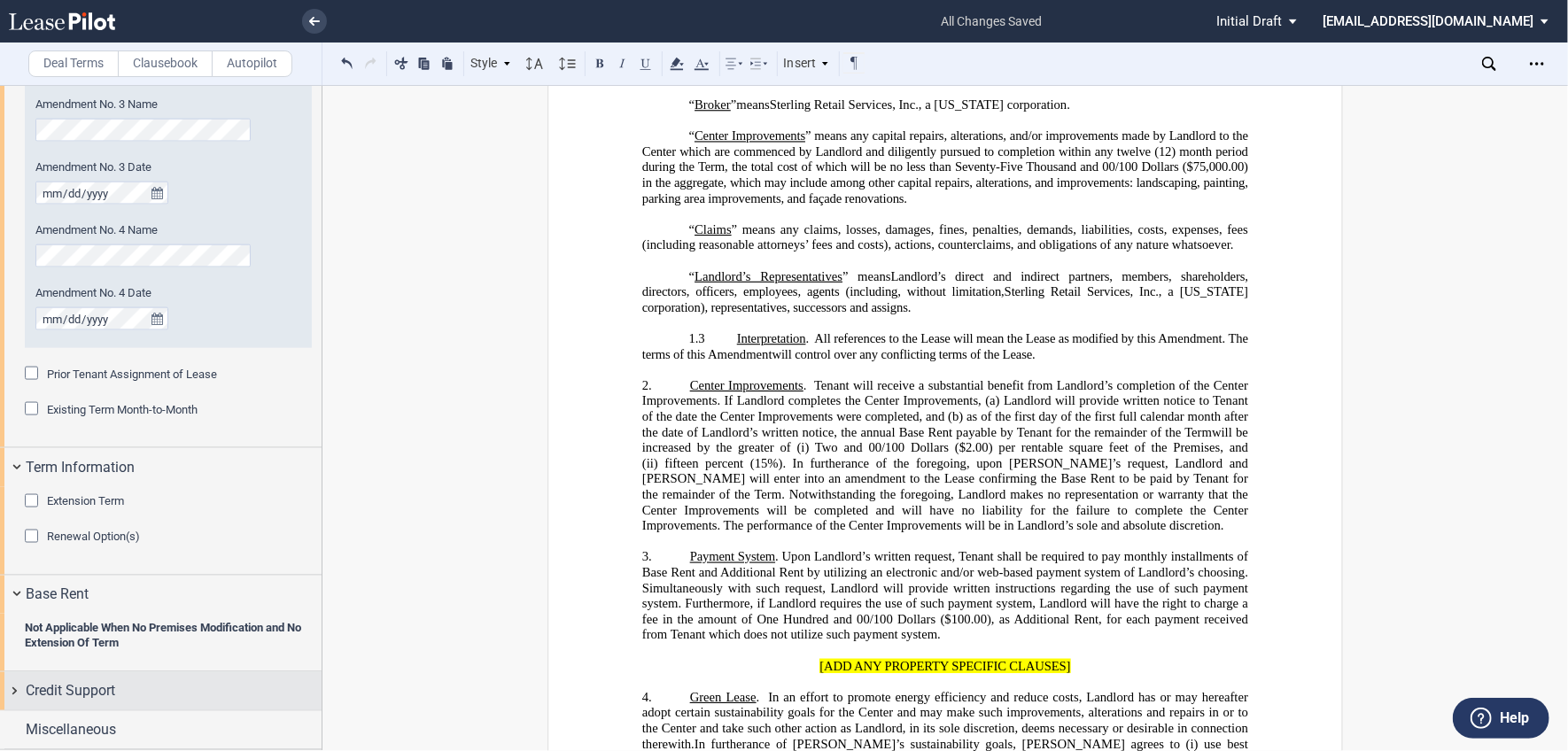
click at [80, 694] on span "Credit Support" at bounding box center [70, 691] width 89 height 21
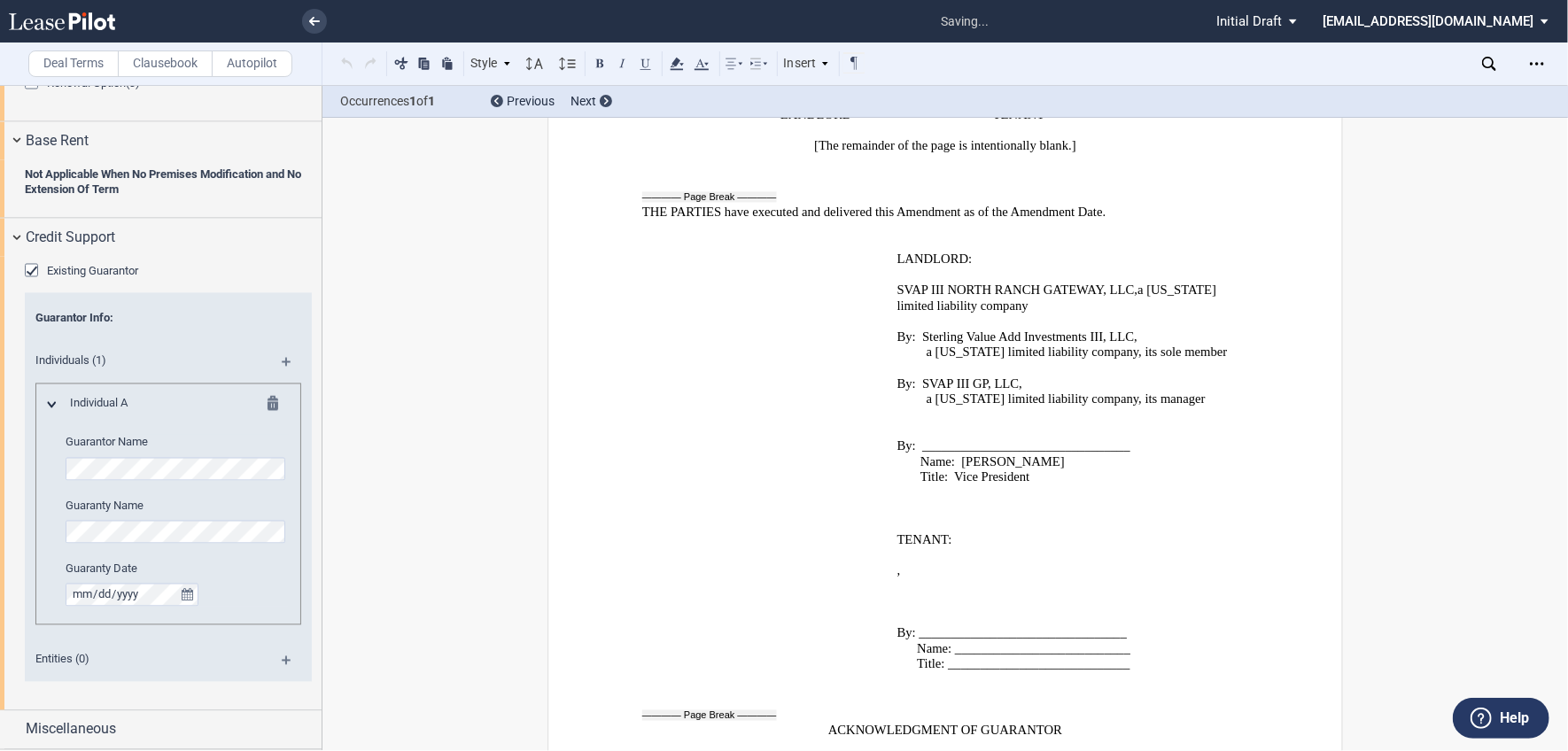
scroll to position [3780, 0]
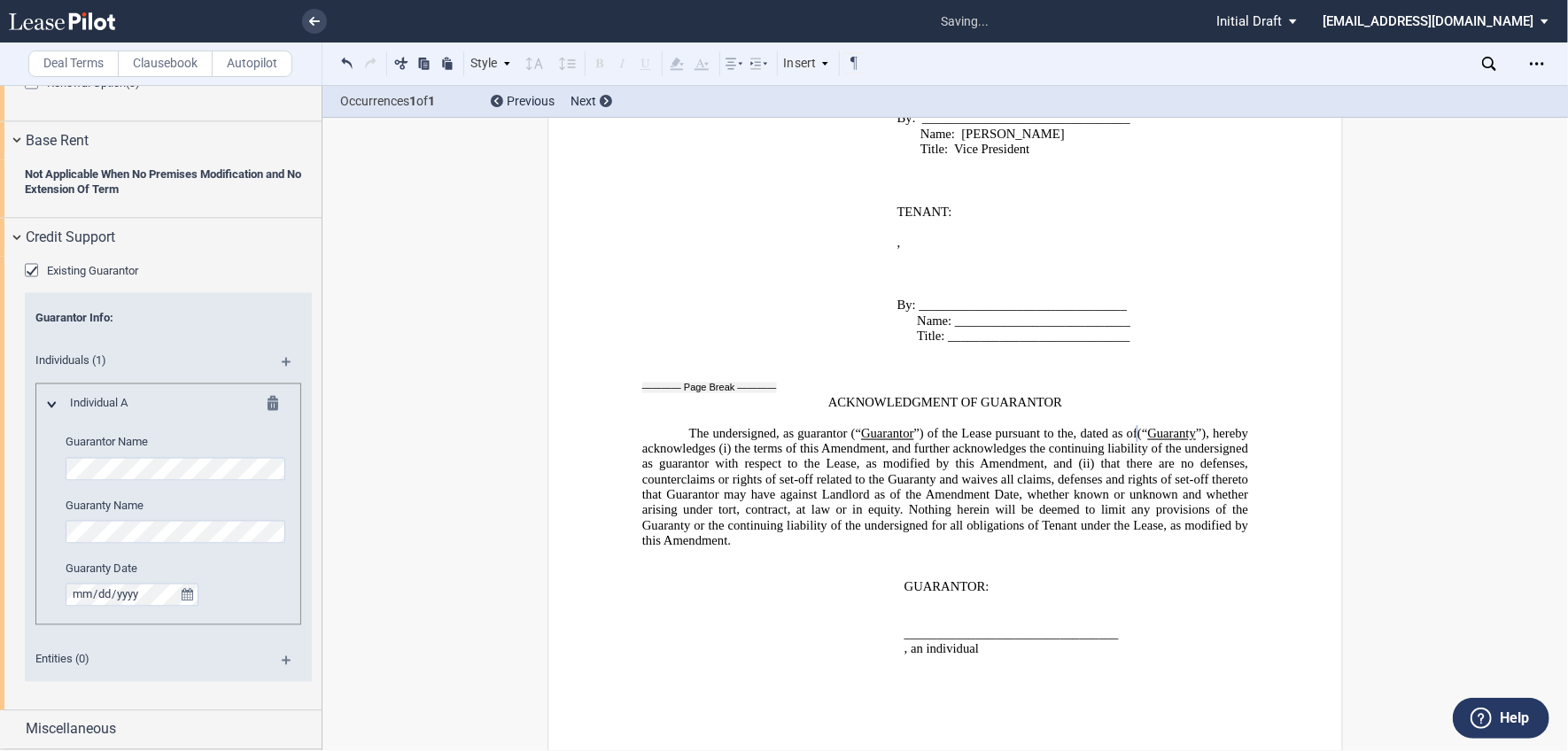
click at [282, 365] on md-icon at bounding box center [294, 368] width 24 height 21
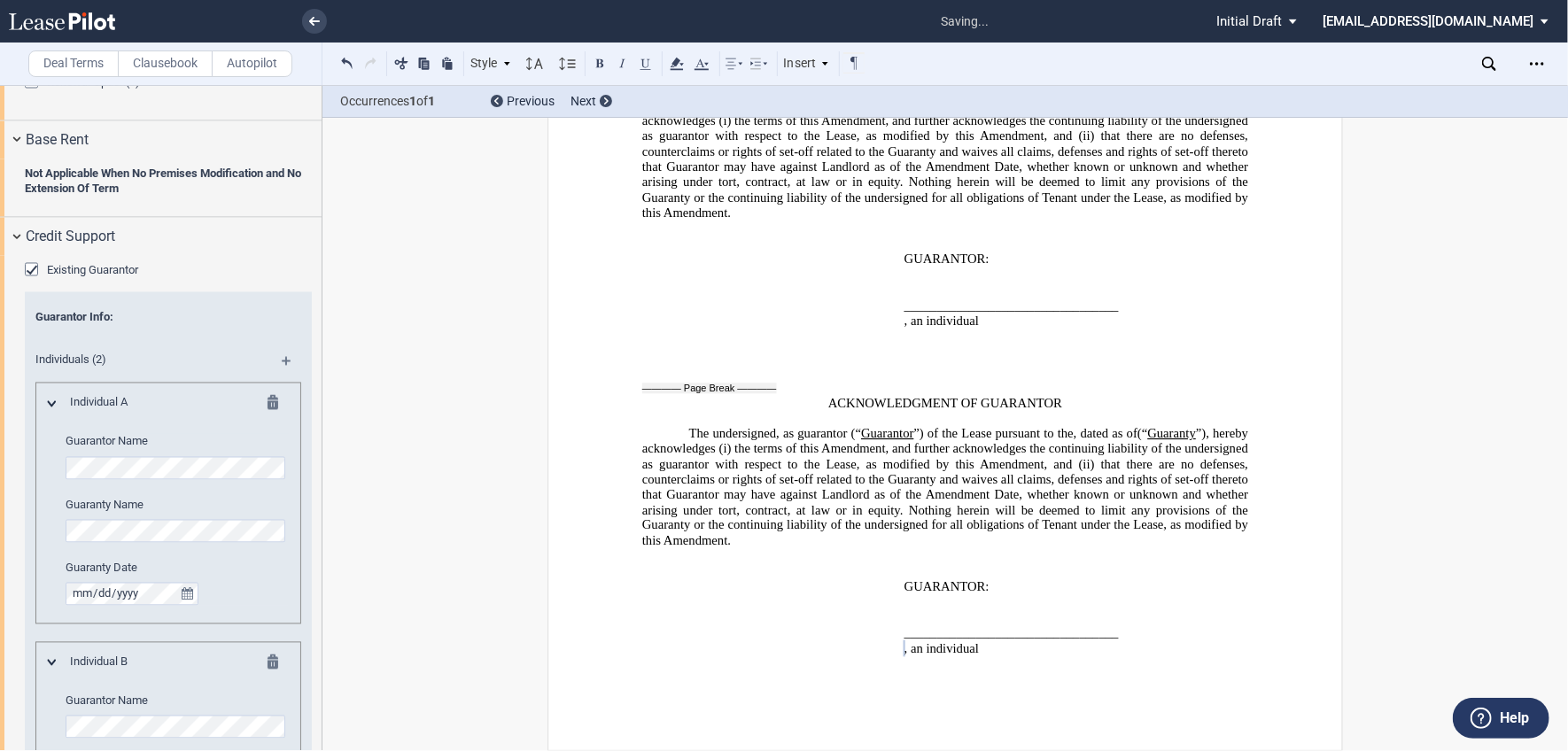
scroll to position [2271, 0]
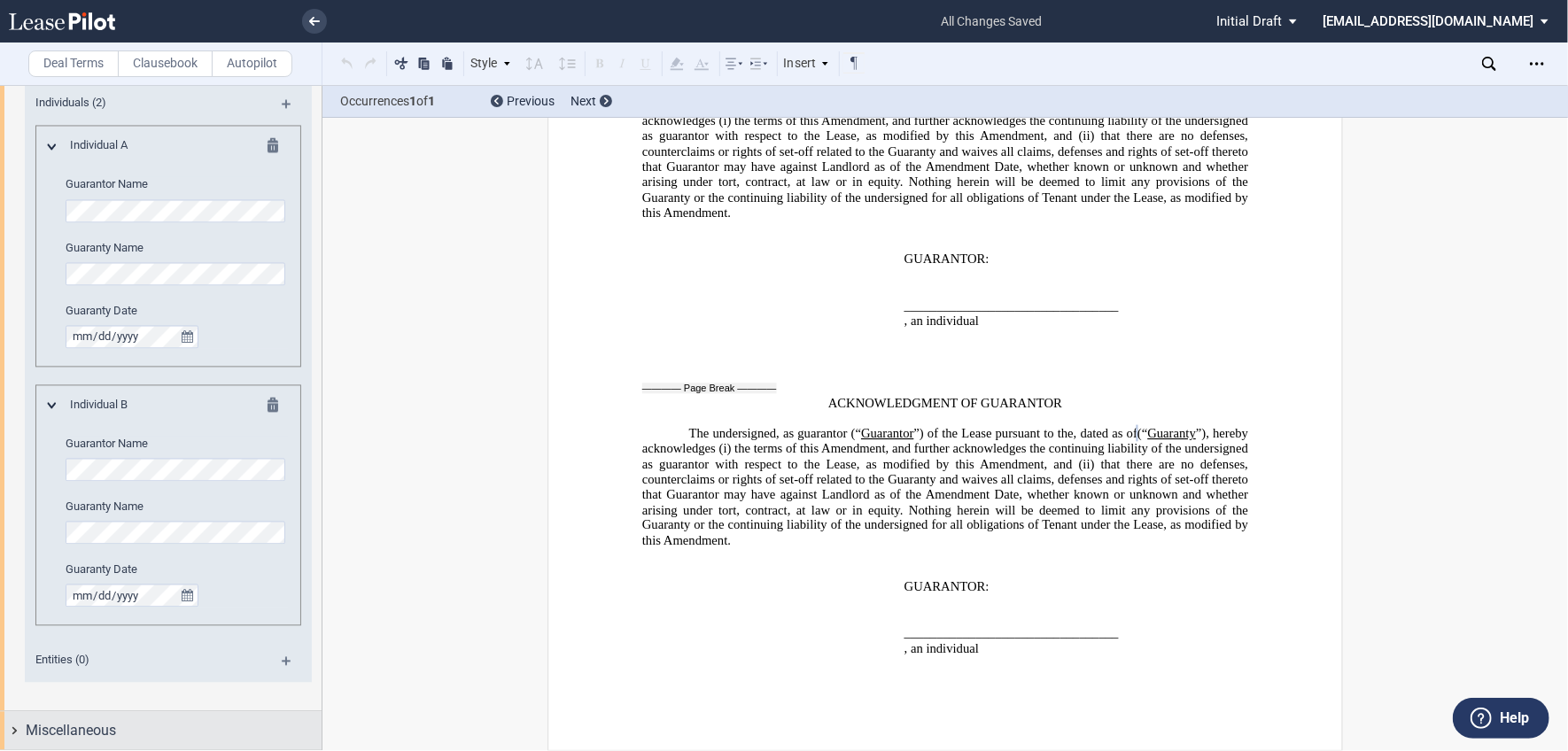
click at [96, 727] on span "Miscellaneous" at bounding box center [71, 730] width 90 height 21
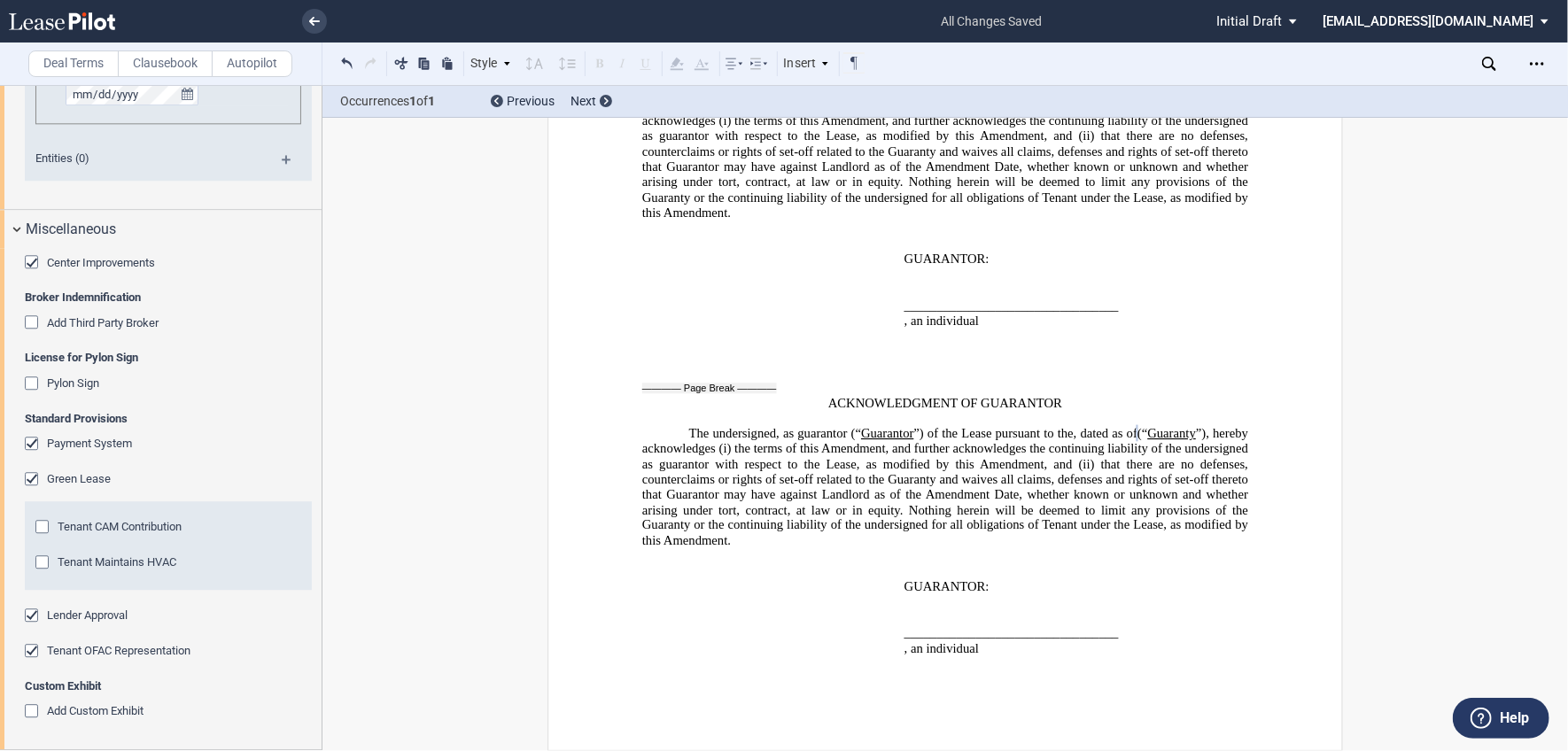
click at [29, 262] on div "Center Improvements" at bounding box center [33, 264] width 18 height 18
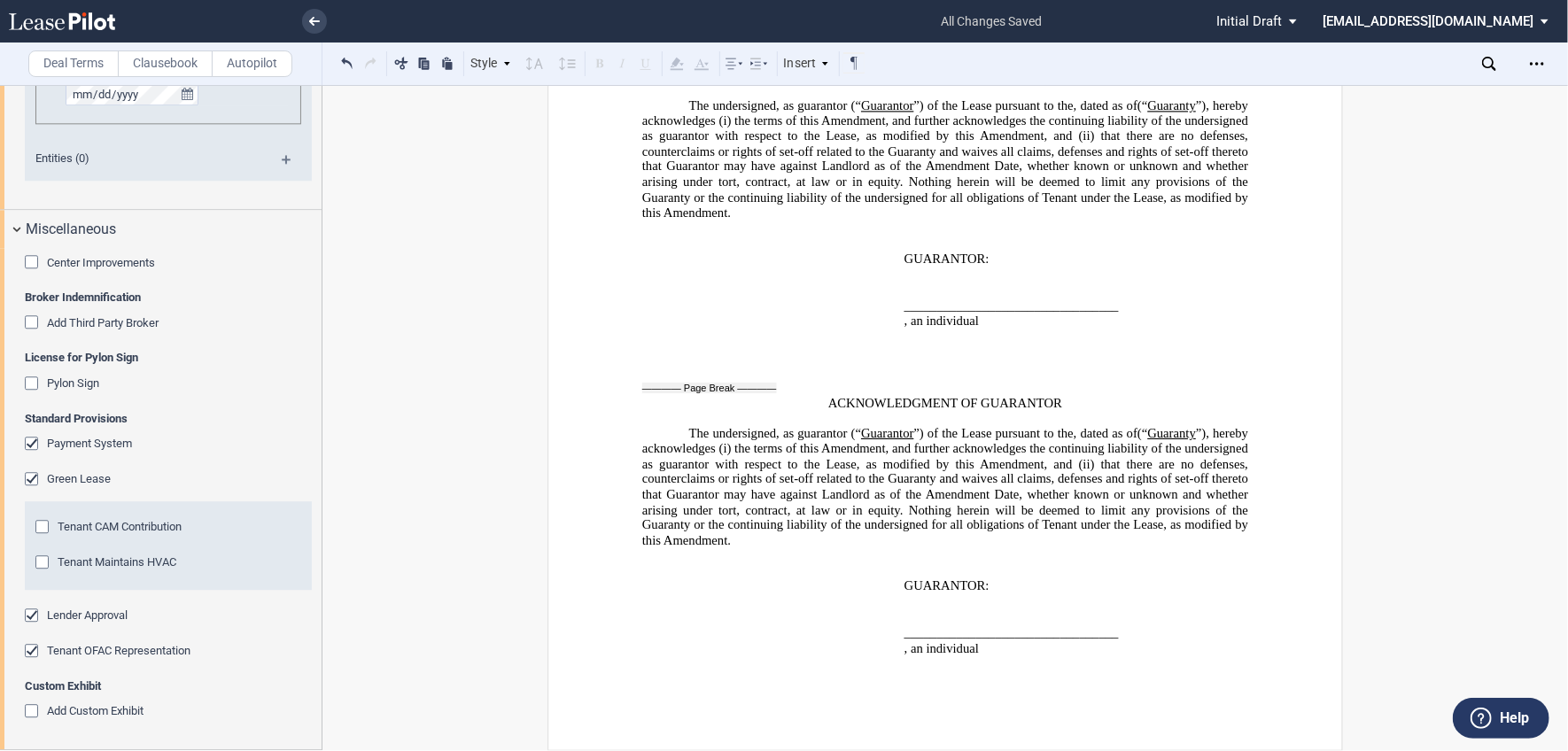
scroll to position [3840, 0]
drag, startPoint x: 25, startPoint y: 447, endPoint x: 18, endPoint y: 461, distance: 15.7
click at [25, 447] on div "Payment System" at bounding box center [33, 445] width 18 height 18
click at [32, 477] on div "Green Lease" at bounding box center [33, 480] width 18 height 18
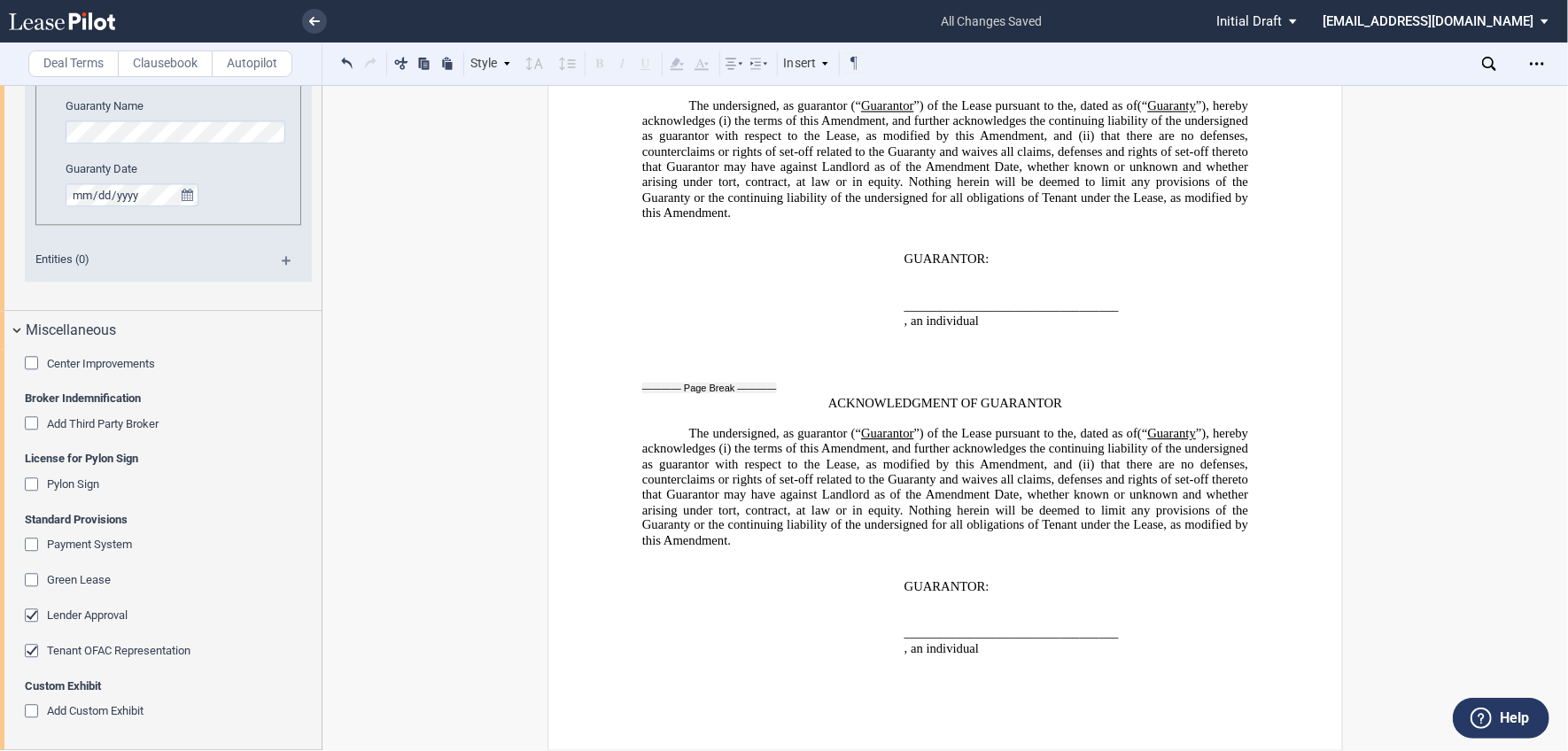
scroll to position [2670, 0]
click at [30, 617] on div "Lender Approval" at bounding box center [33, 616] width 18 height 18
click at [29, 714] on div "Add Custom Exhibit" at bounding box center [33, 712] width 18 height 18
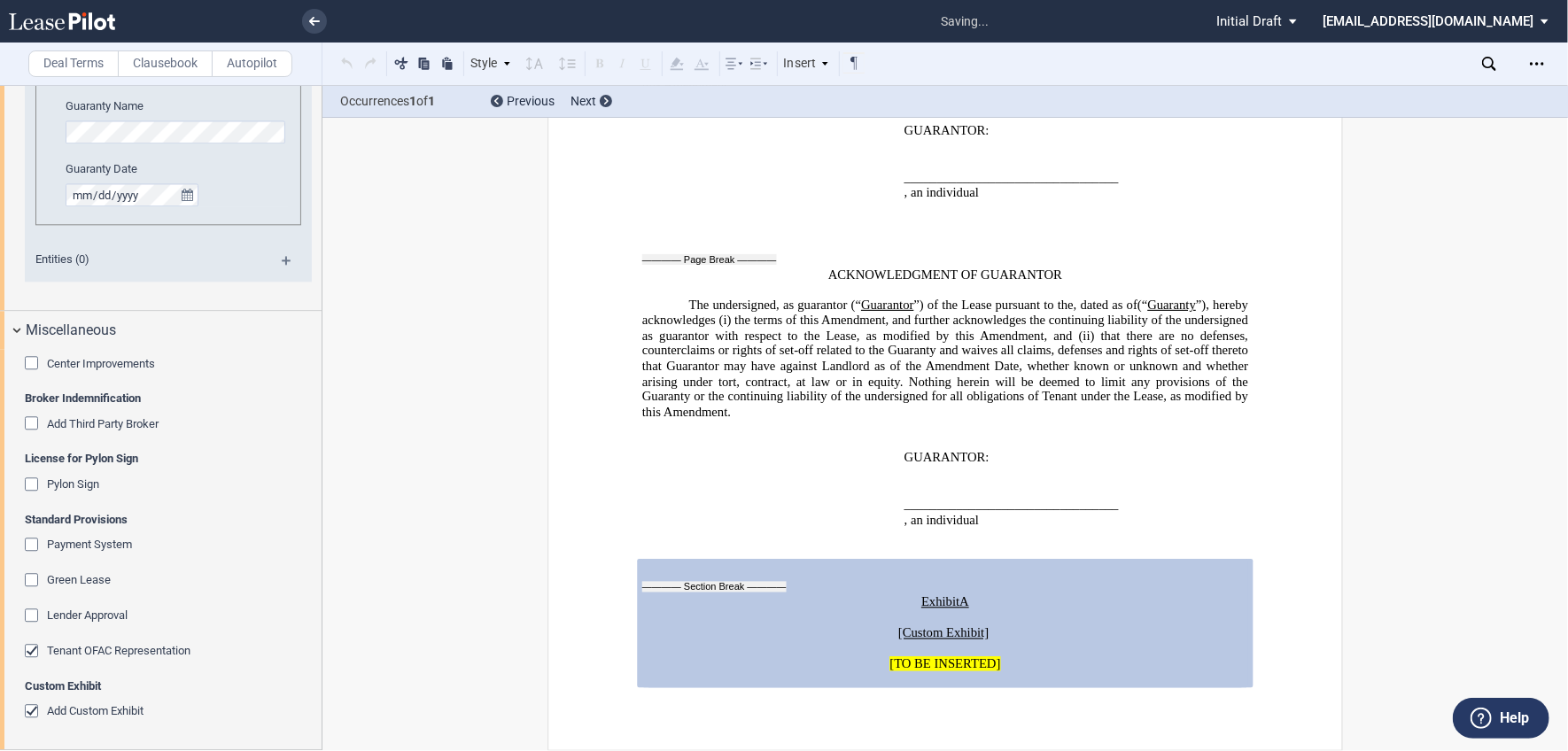
scroll to position [3292, 0]
click at [1525, 65] on div "Open Lease options menu" at bounding box center [1537, 64] width 29 height 29
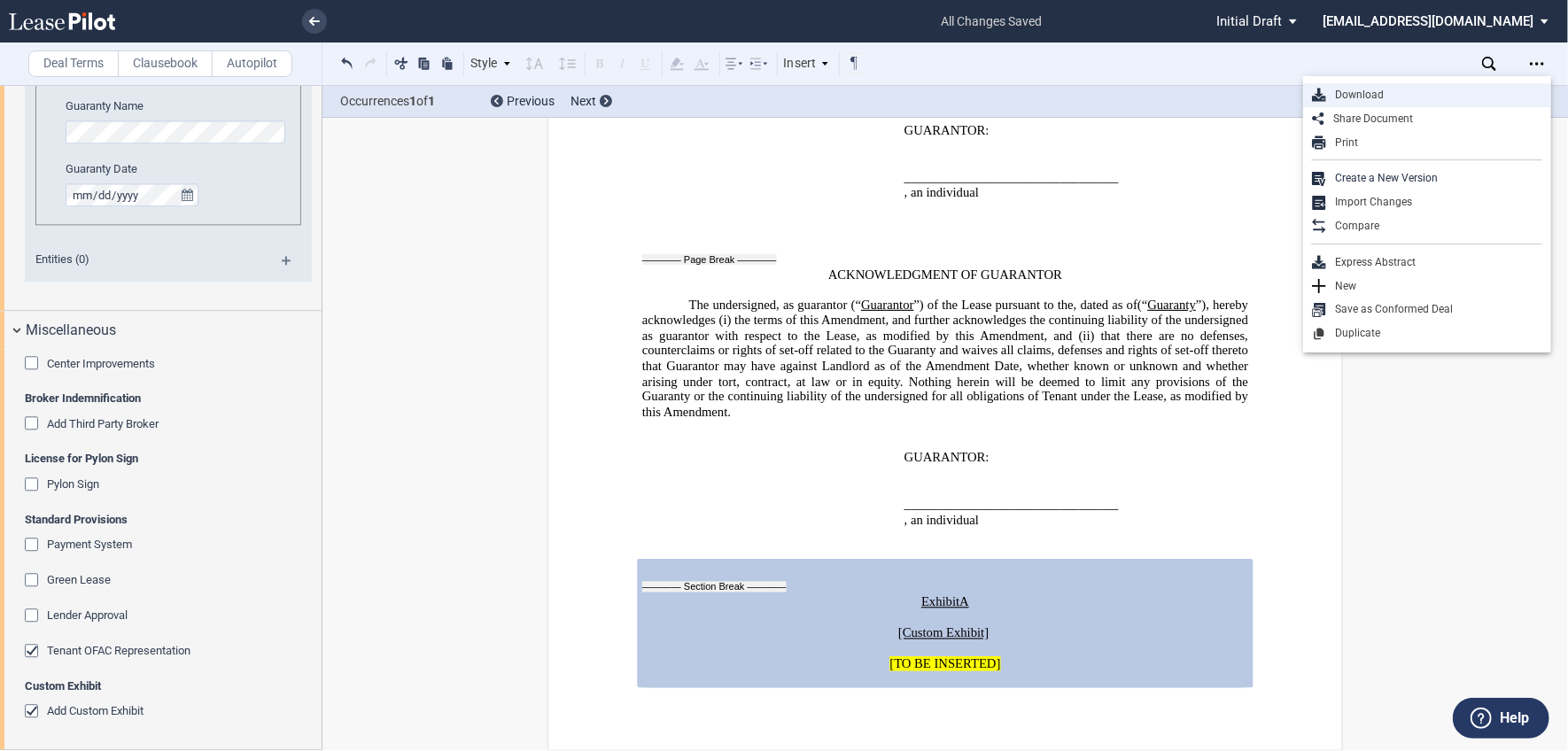
click at [1393, 85] on div "Download" at bounding box center [1427, 95] width 248 height 24
